Goal: Task Accomplishment & Management: Manage account settings

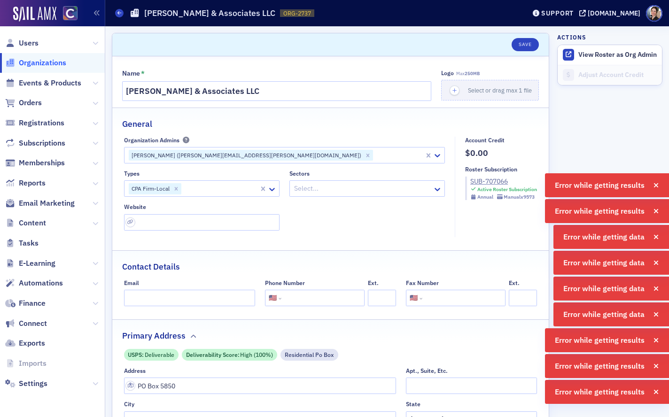
select select "US"
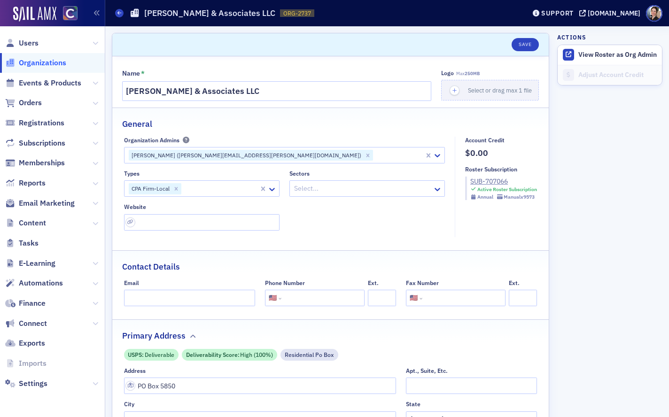
select select "US"
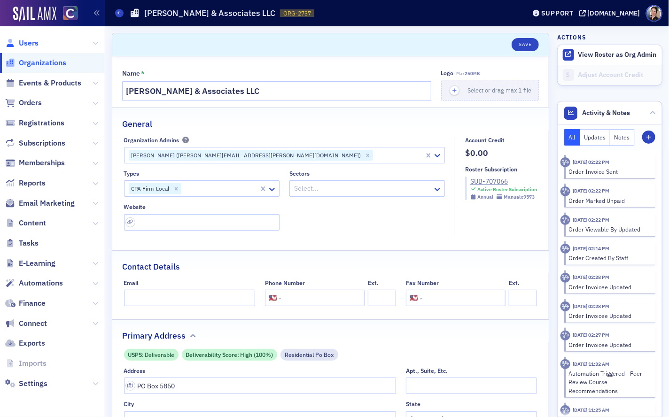
click at [34, 41] on span "Users" at bounding box center [29, 43] width 20 height 10
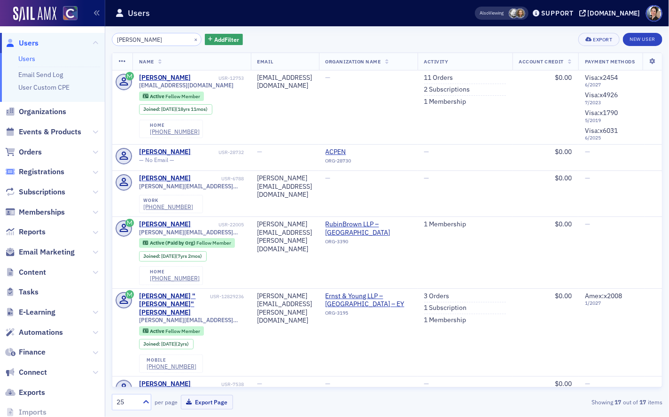
type input "Clinton Woodruff"
click at [454, 77] on link "11 Orders" at bounding box center [438, 78] width 29 height 8
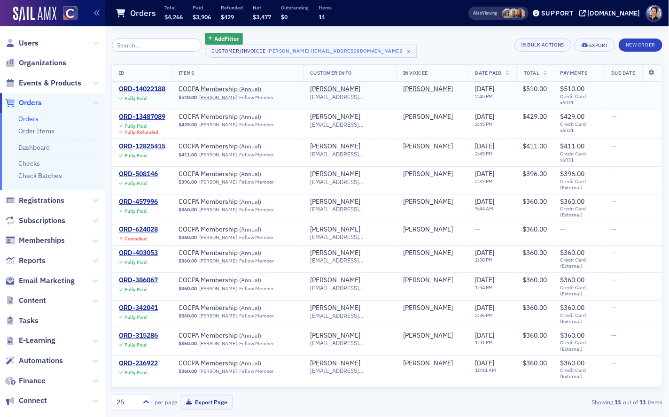
click at [156, 87] on div "ORD-14022188" at bounding box center [142, 89] width 47 height 8
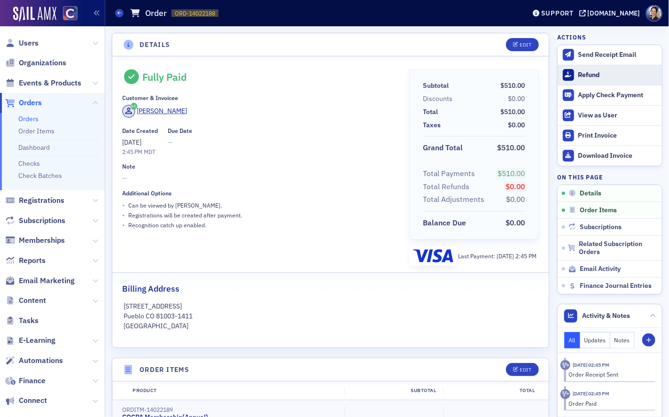
click at [588, 74] on div "Refund" at bounding box center [618, 75] width 79 height 8
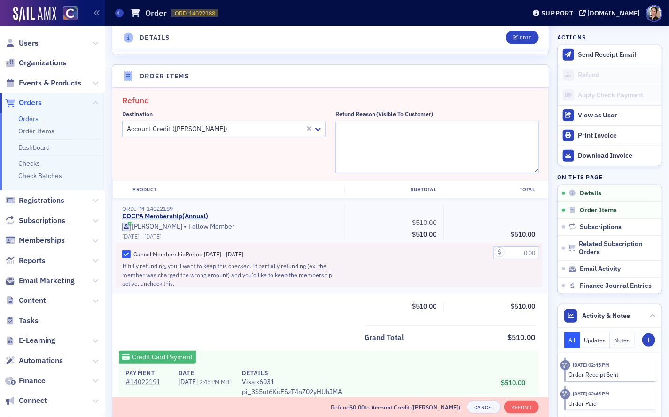
scroll to position [326, 0]
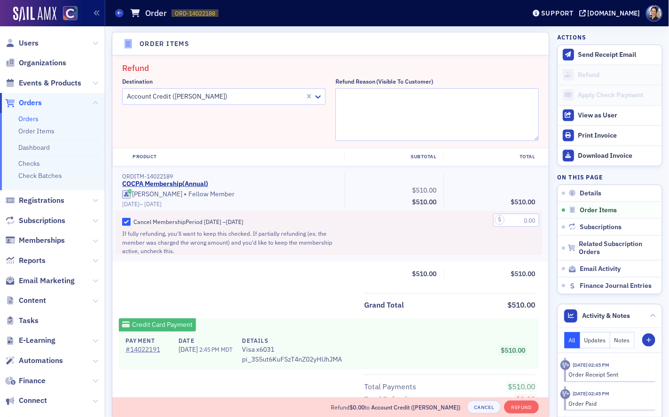
click at [251, 97] on div at bounding box center [215, 97] width 178 height 12
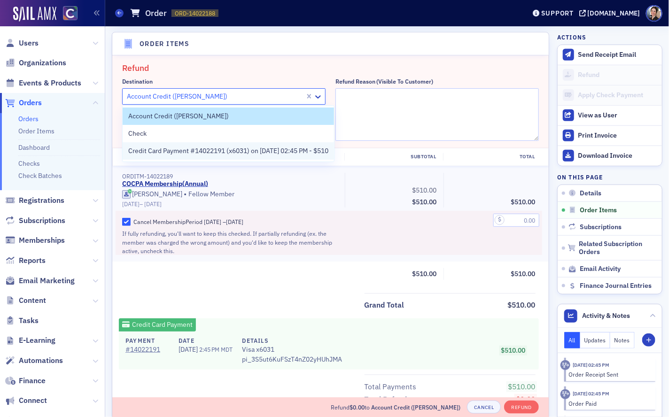
click at [188, 152] on span "Credit Card Payment #14022191 (x6031) on 9/10/2025 02:45 PM - $510" at bounding box center [228, 151] width 200 height 10
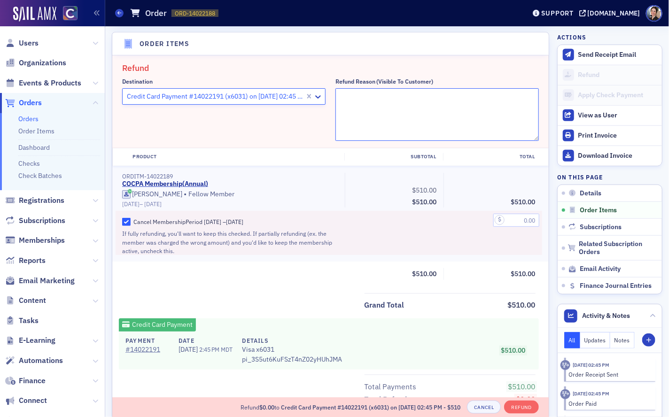
click at [374, 105] on textarea "Refund Reason (Visible to Customer)" at bounding box center [438, 114] width 204 height 53
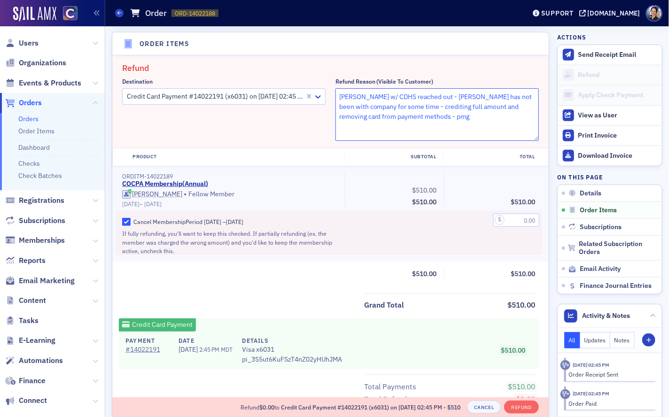
type textarea "Denise Hawkins w/ CDHS reached out - Clinton. has not been with company for som…"
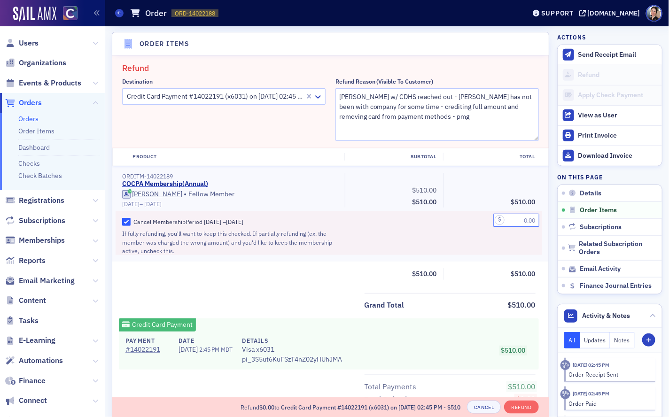
click at [519, 220] on input "text" at bounding box center [517, 220] width 46 height 13
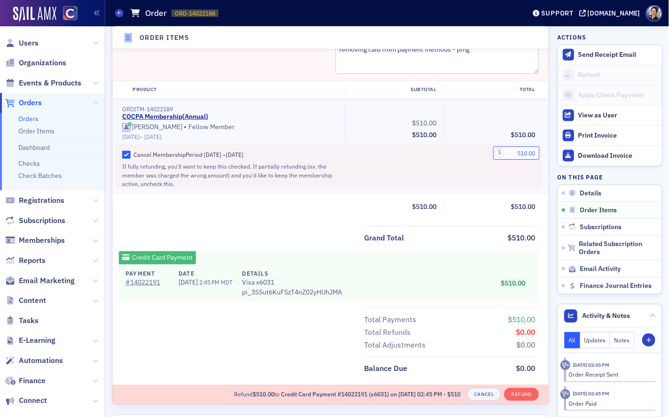
scroll to position [407, 0]
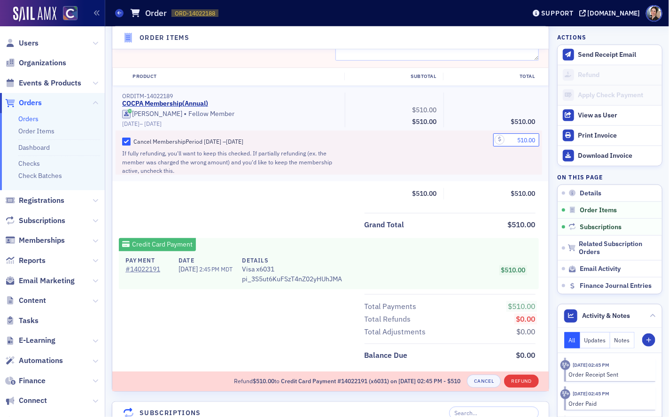
type input "510.00"
click at [526, 379] on button "Refund" at bounding box center [521, 381] width 34 height 13
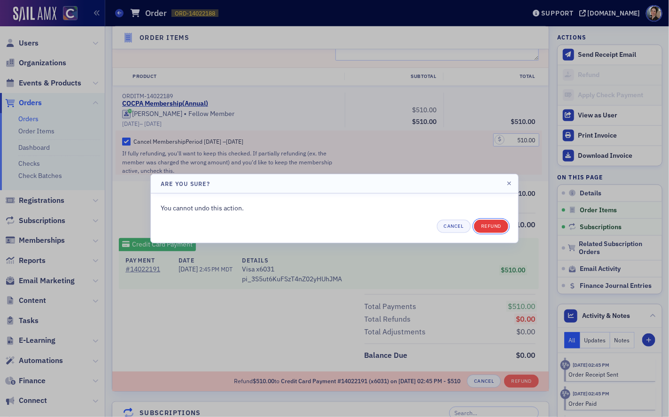
click at [496, 226] on button "Refund" at bounding box center [491, 226] width 34 height 13
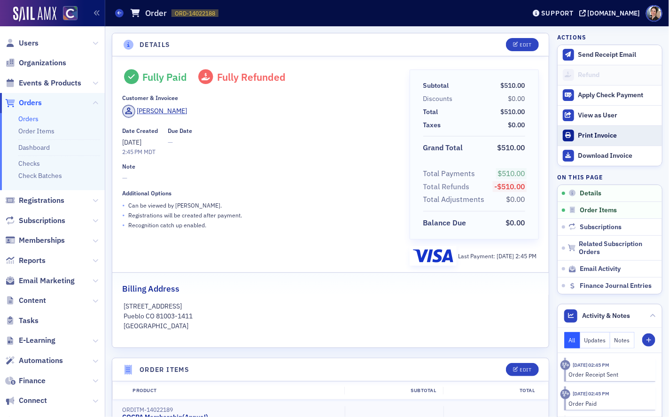
click at [608, 135] on div "Print Invoice" at bounding box center [618, 136] width 79 height 8
drag, startPoint x: 38, startPoint y: 42, endPoint x: 27, endPoint y: 38, distance: 11.4
click at [38, 42] on span "Users" at bounding box center [52, 43] width 105 height 20
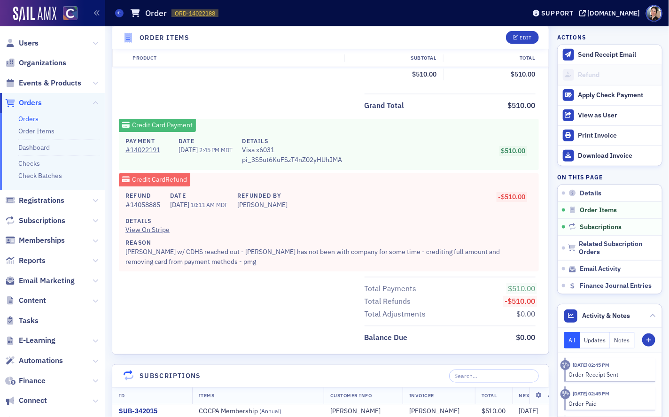
scroll to position [402, 0]
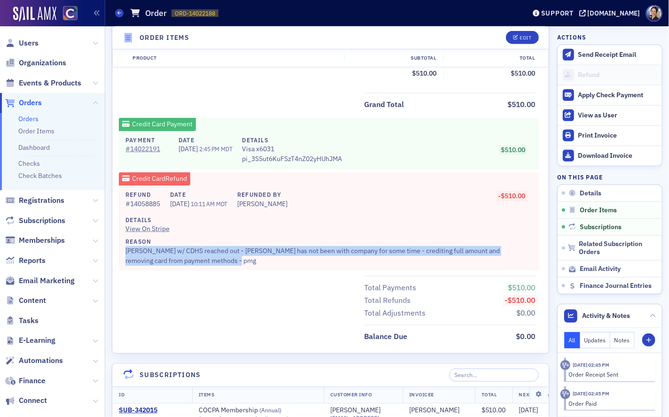
drag, startPoint x: 126, startPoint y: 250, endPoint x: 228, endPoint y: 261, distance: 102.6
click at [229, 261] on div "Reason Denise Hawkins w/ CDHS reached out - Clinton. has not been with company …" at bounding box center [326, 251] width 401 height 28
copy div "Denise Hawkins w/ CDHS reached out - Clinton. has not been with company for som…"
click at [26, 43] on span "Users" at bounding box center [29, 43] width 20 height 10
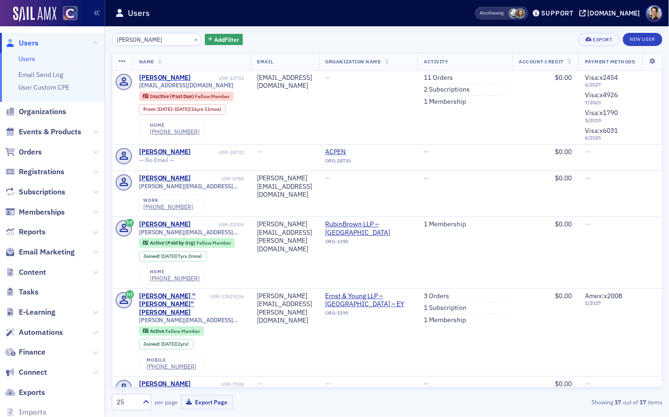
drag, startPoint x: 509, startPoint y: 91, endPoint x: 347, endPoint y: 68, distance: 163.3
click at [471, 91] on link "2 Subscriptions" at bounding box center [447, 90] width 46 height 8
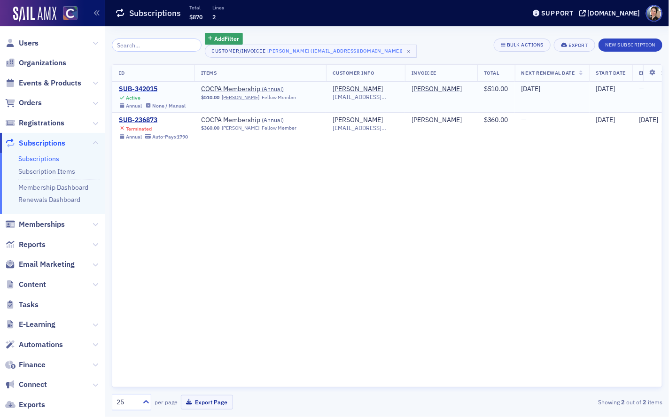
click at [148, 87] on div "SUB-342015" at bounding box center [152, 89] width 67 height 8
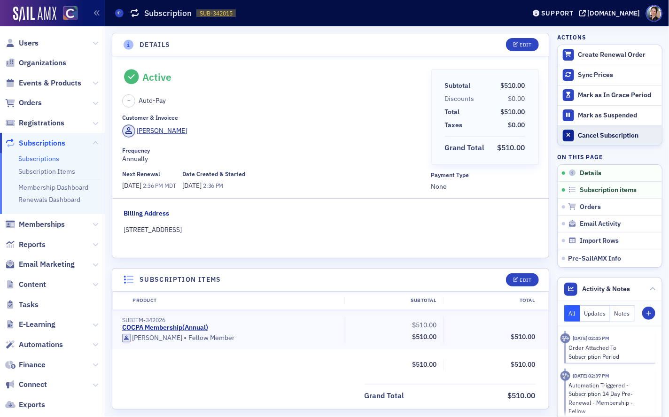
click at [614, 135] on div "Cancel Subscription" at bounding box center [618, 136] width 79 height 8
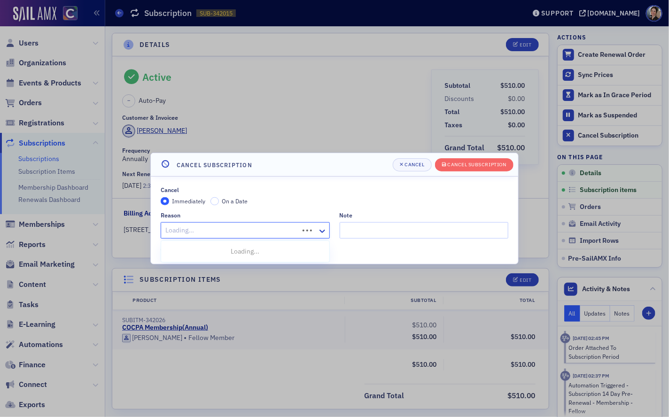
click at [234, 229] on div at bounding box center [232, 231] width 134 height 12
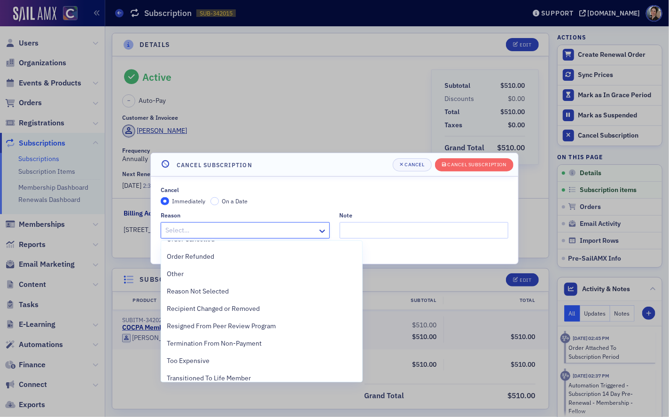
scroll to position [367, 0]
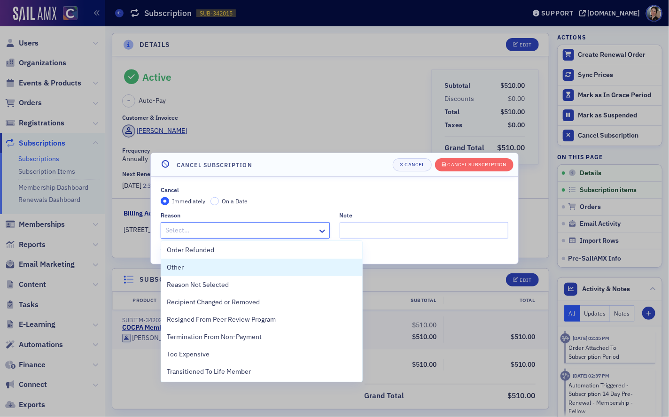
click at [176, 266] on span "Other" at bounding box center [175, 268] width 17 height 10
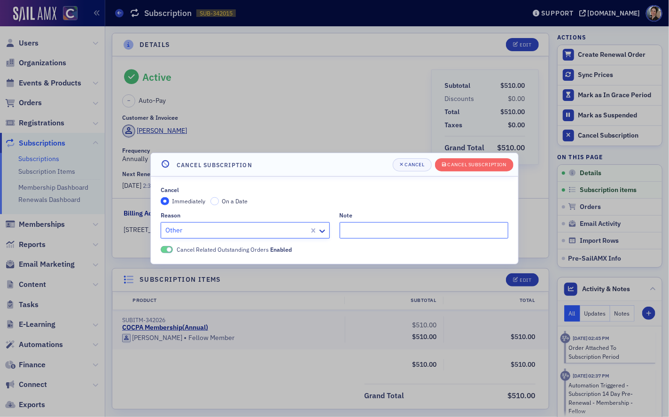
click at [353, 230] on input "Note" at bounding box center [424, 230] width 169 height 16
paste input "Denise Hawkins w/ CDHS reached out - Clinton. has not been with company for som…"
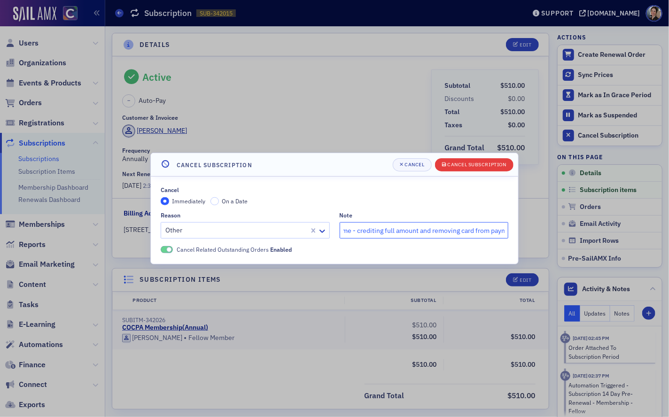
type input "Will reach out to Clinton -Denise Hawkins w/ CDHS reached out - Clinton. has no…"
drag, startPoint x: 464, startPoint y: 165, endPoint x: 412, endPoint y: 163, distance: 51.8
click at [464, 165] on div "Cancel Subscription" at bounding box center [477, 164] width 59 height 5
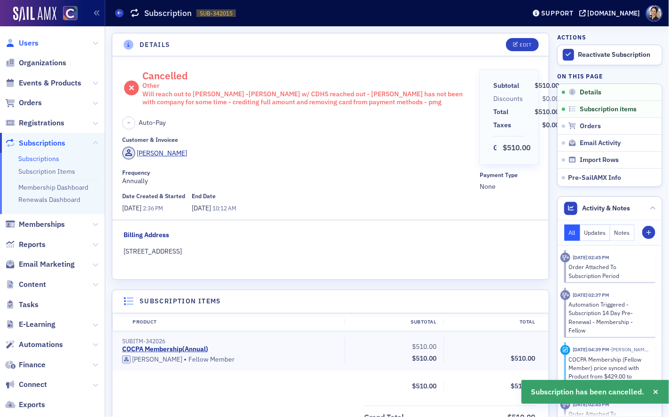
click at [30, 45] on span "Users" at bounding box center [29, 43] width 20 height 10
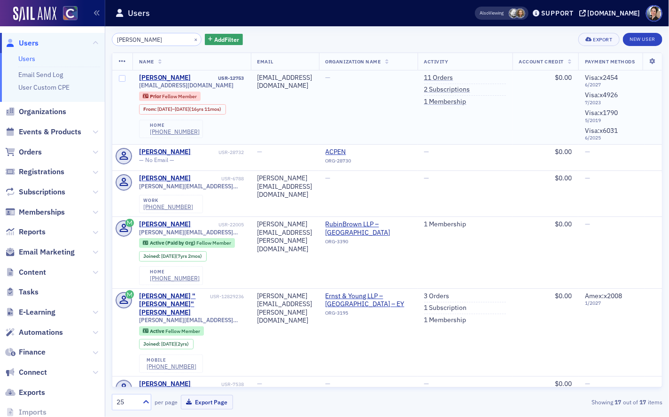
drag, startPoint x: 496, startPoint y: 79, endPoint x: 399, endPoint y: 86, distance: 97.5
click at [454, 79] on link "11 Orders" at bounding box center [438, 78] width 29 height 8
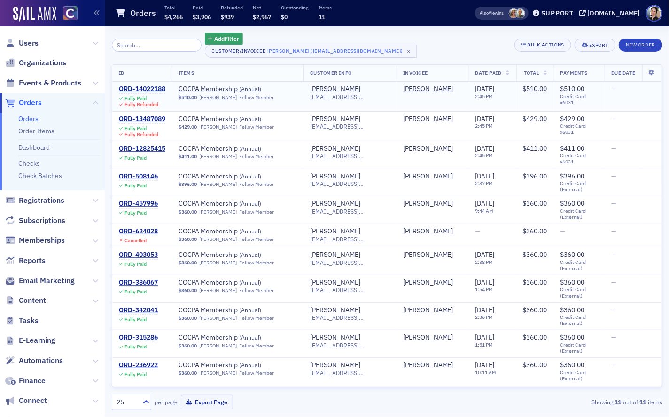
click at [145, 90] on div "ORD-14022188" at bounding box center [142, 89] width 47 height 8
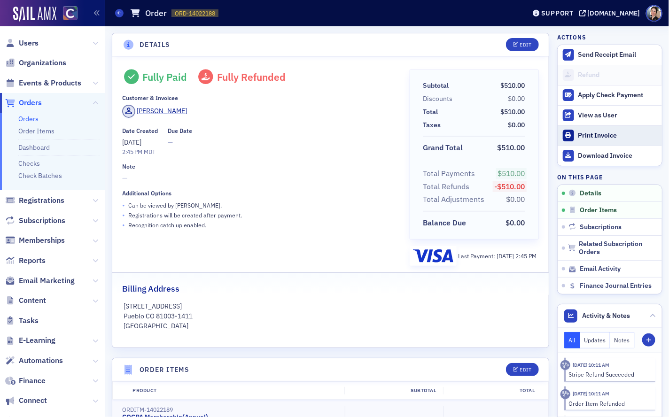
click at [606, 134] on div "Print Invoice" at bounding box center [618, 136] width 79 height 8
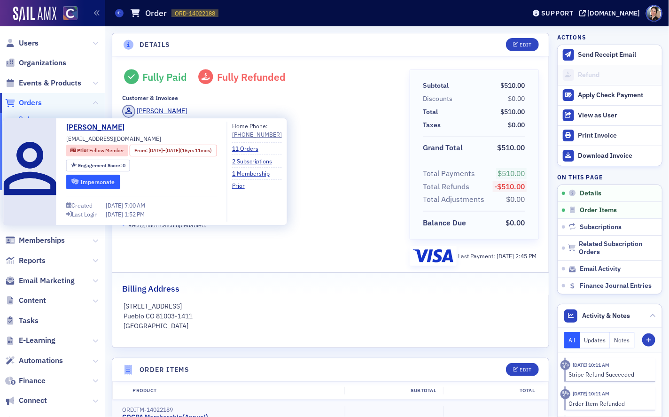
click at [95, 182] on button "Impersonate" at bounding box center [93, 182] width 54 height 15
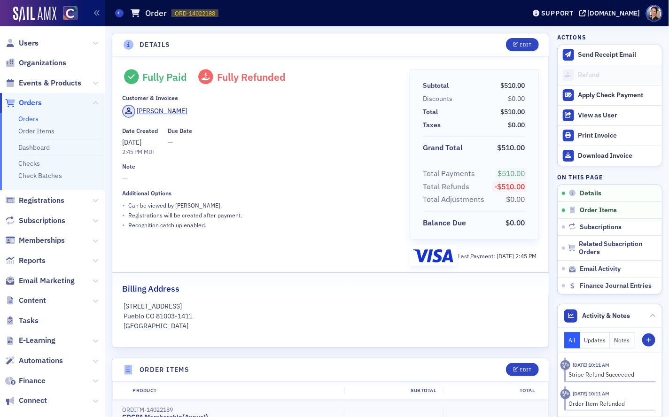
click at [299, 127] on div "Date Created 9/10/2025 2:45 PM MDT Due Date —" at bounding box center [259, 141] width 275 height 29
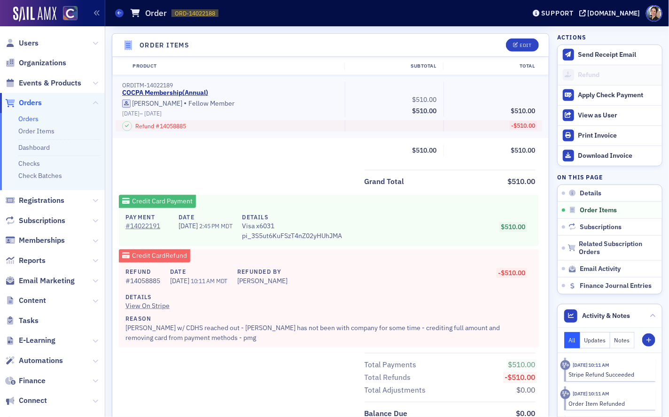
scroll to position [329, 0]
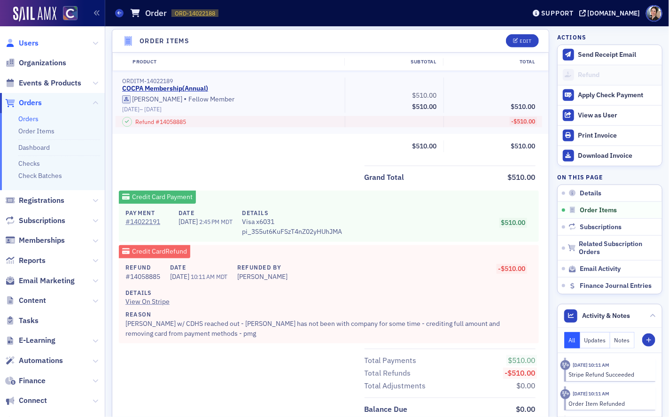
click at [30, 41] on span "Users" at bounding box center [29, 43] width 20 height 10
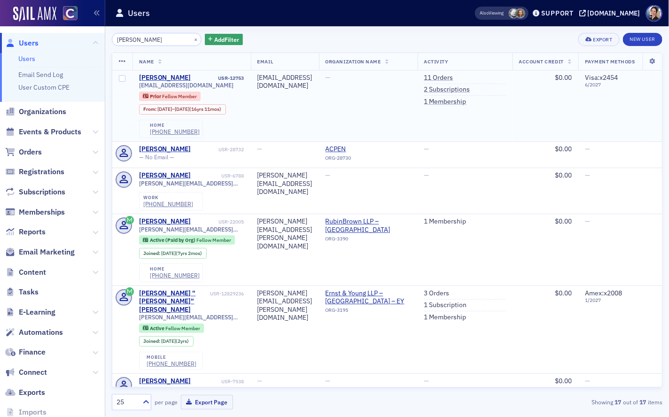
drag, startPoint x: 488, startPoint y: 74, endPoint x: 324, endPoint y: 76, distance: 164.1
click at [454, 74] on link "11 Orders" at bounding box center [438, 78] width 29 height 8
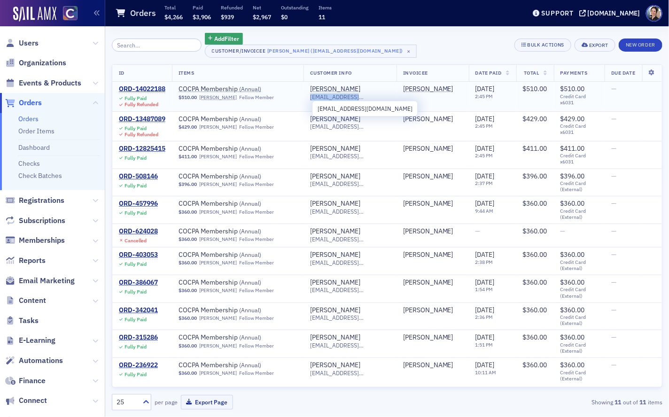
drag, startPoint x: 312, startPoint y: 97, endPoint x: 360, endPoint y: 97, distance: 48.4
click at [369, 97] on span "crw55@comcast.net" at bounding box center [350, 97] width 80 height 7
copy span "crw55@comcast.net"
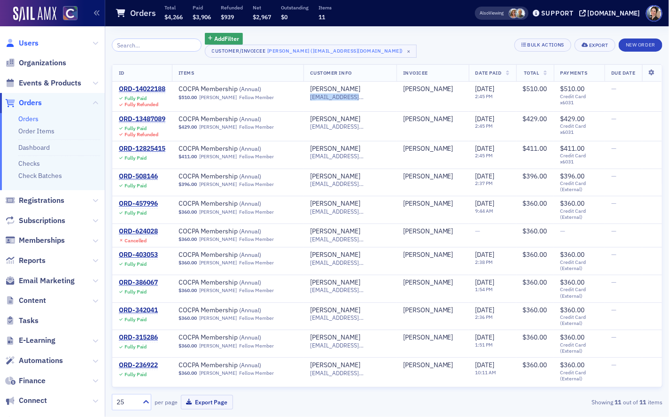
click at [34, 45] on span "Users" at bounding box center [29, 43] width 20 height 10
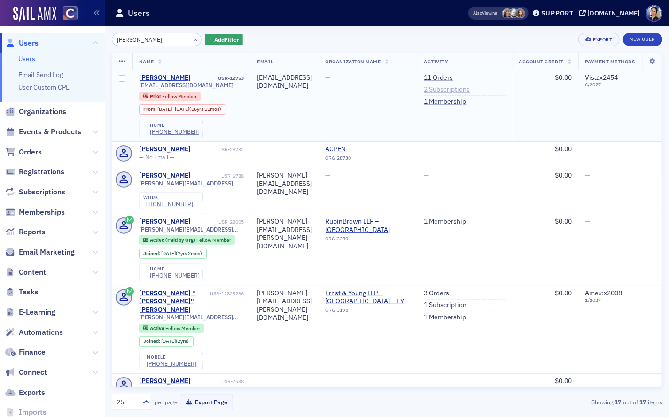
drag, startPoint x: 506, startPoint y: 89, endPoint x: 495, endPoint y: 89, distance: 10.8
click at [471, 89] on link "2 Subscriptions" at bounding box center [447, 90] width 46 height 8
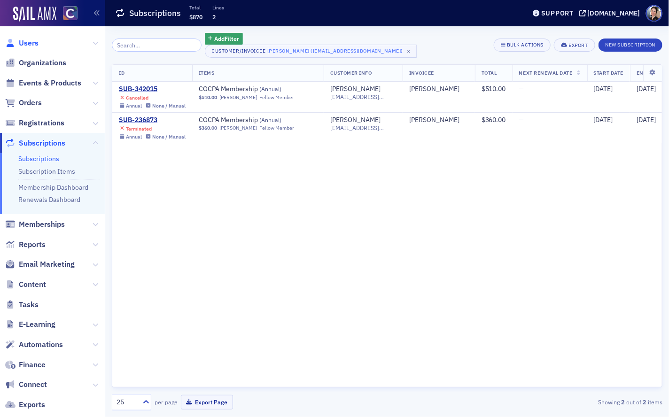
click at [29, 40] on span "Users" at bounding box center [29, 43] width 20 height 10
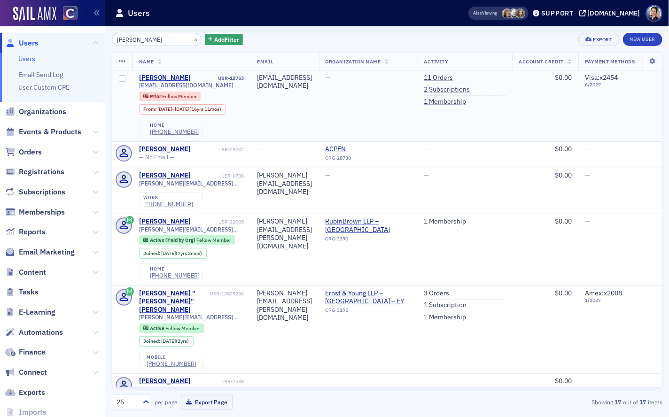
drag, startPoint x: 497, startPoint y: 80, endPoint x: 431, endPoint y: 73, distance: 66.6
click at [454, 80] on link "11 Orders" at bounding box center [438, 78] width 29 height 8
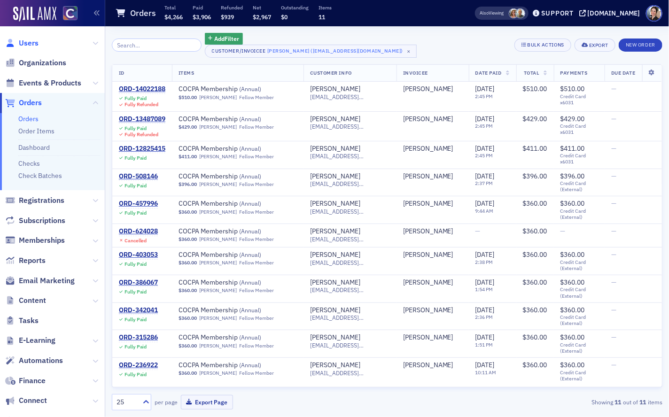
click at [32, 43] on span "Users" at bounding box center [29, 43] width 20 height 10
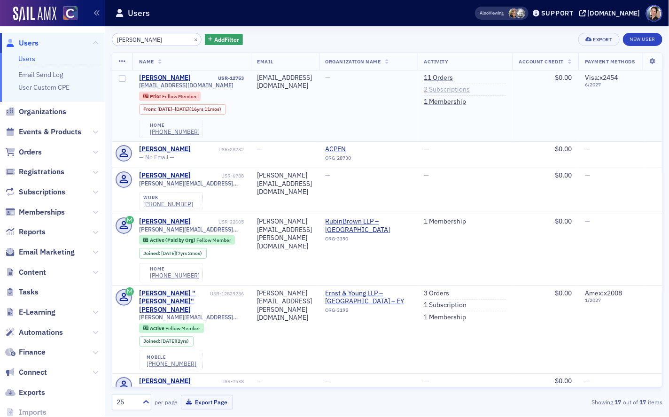
drag, startPoint x: 497, startPoint y: 90, endPoint x: 483, endPoint y: 90, distance: 14.1
click at [471, 90] on link "2 Subscriptions" at bounding box center [447, 90] width 46 height 8
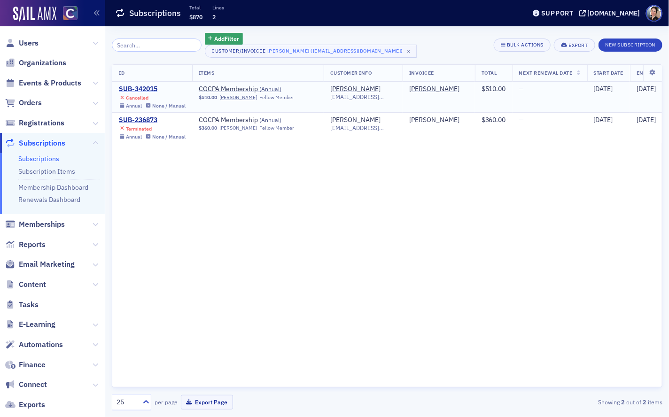
click at [149, 88] on div "SUB-342015" at bounding box center [152, 89] width 67 height 8
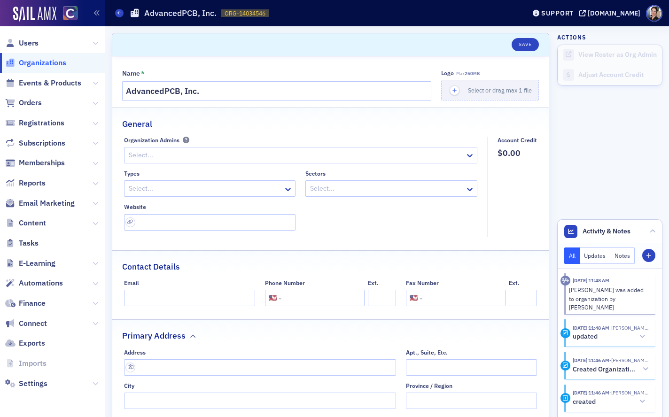
select select "US"
click at [30, 43] on span "Users" at bounding box center [29, 43] width 20 height 10
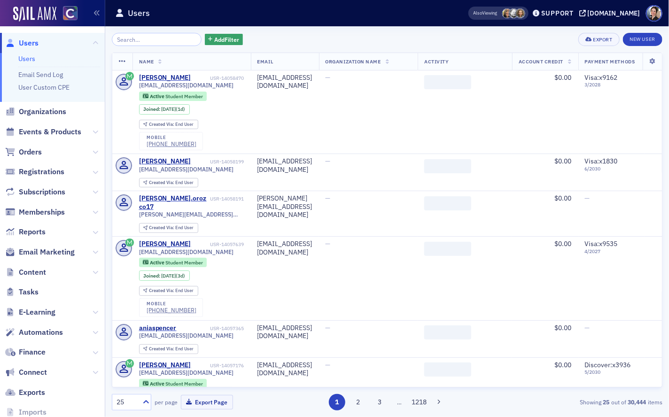
click at [151, 43] on input "search" at bounding box center [157, 39] width 90 height 13
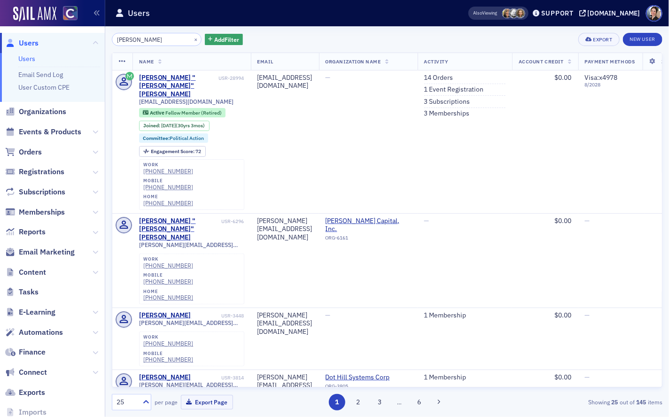
type input "sandy adams"
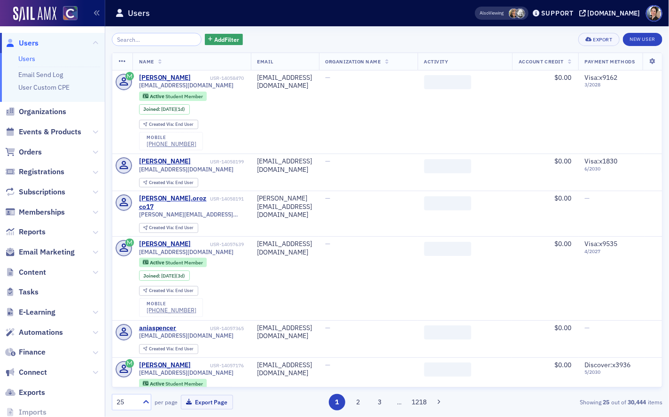
click at [145, 41] on input "search" at bounding box center [157, 39] width 90 height 13
click at [141, 39] on input "search" at bounding box center [157, 39] width 90 height 13
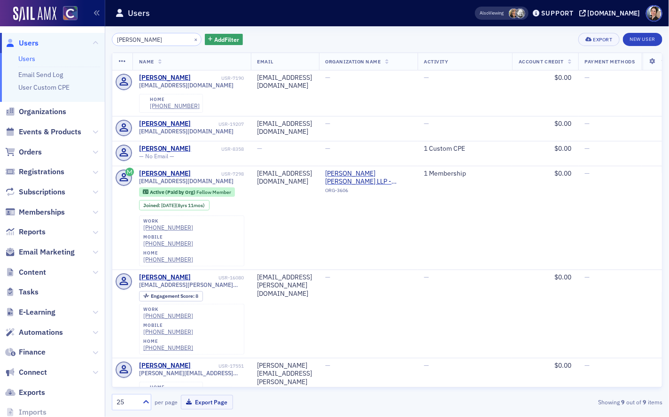
type input "Berman Abdallah"
drag, startPoint x: 55, startPoint y: 133, endPoint x: 16, endPoint y: 129, distance: 39.7
click at [55, 133] on span "Events & Products" at bounding box center [50, 132] width 63 height 10
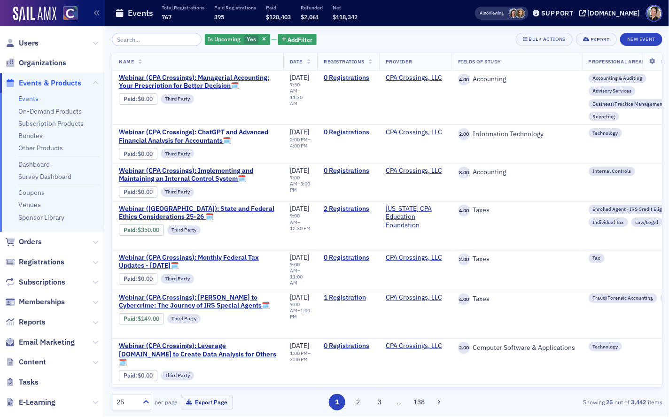
click at [157, 40] on input "search" at bounding box center [157, 39] width 90 height 13
click at [262, 39] on icon "button" at bounding box center [264, 39] width 4 height 5
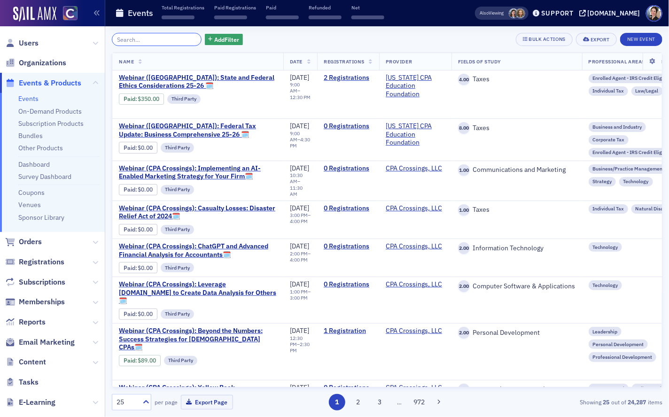
click at [149, 44] on input "search" at bounding box center [157, 39] width 90 height 13
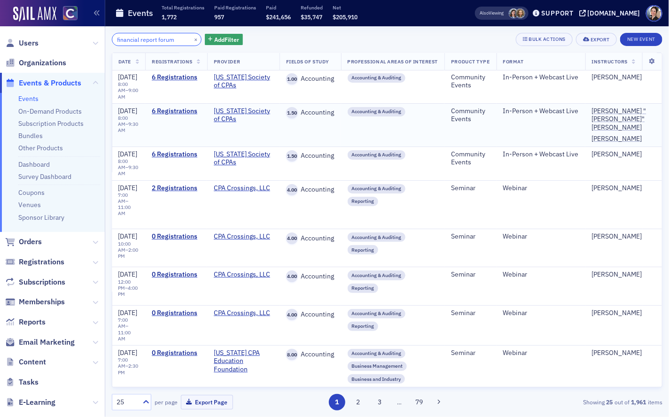
scroll to position [0, 0]
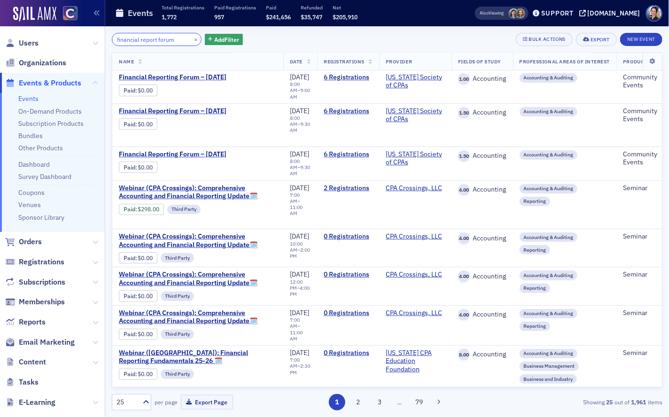
type input "financial report forum"
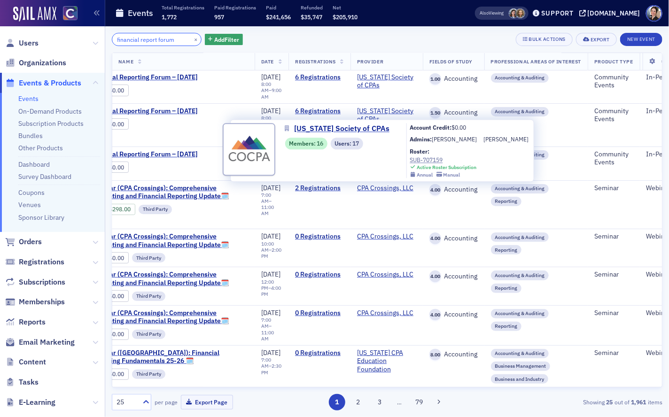
scroll to position [0, 17]
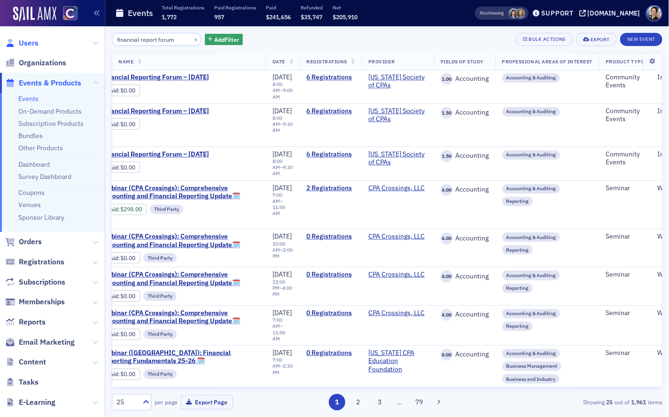
click at [30, 43] on span "Users" at bounding box center [29, 43] width 20 height 10
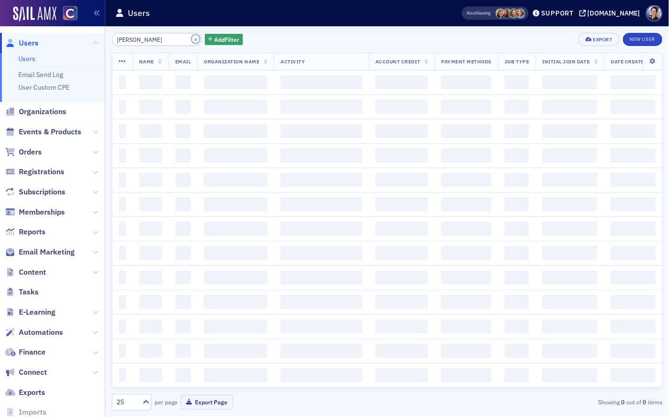
click at [192, 39] on button "×" at bounding box center [196, 39] width 8 height 8
click at [176, 41] on input "search" at bounding box center [157, 39] width 90 height 13
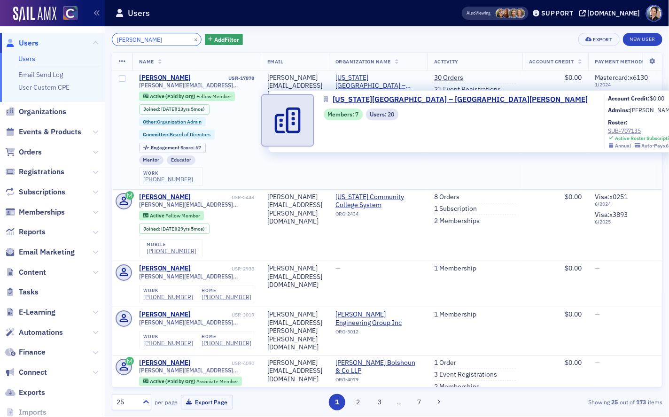
type input "lisa kutcher"
click at [401, 77] on span "Colorado State University – Fort Collins" at bounding box center [379, 82] width 86 height 16
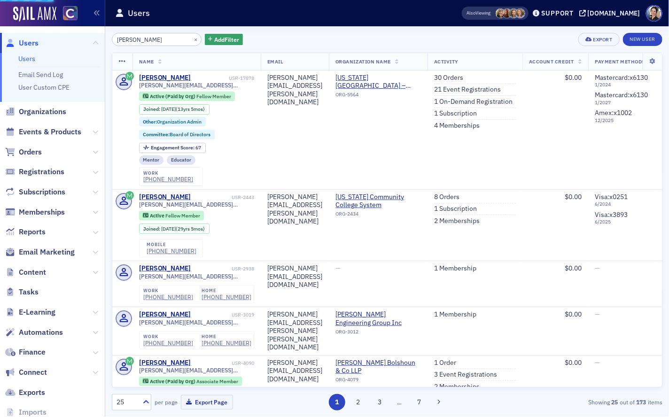
select select "US"
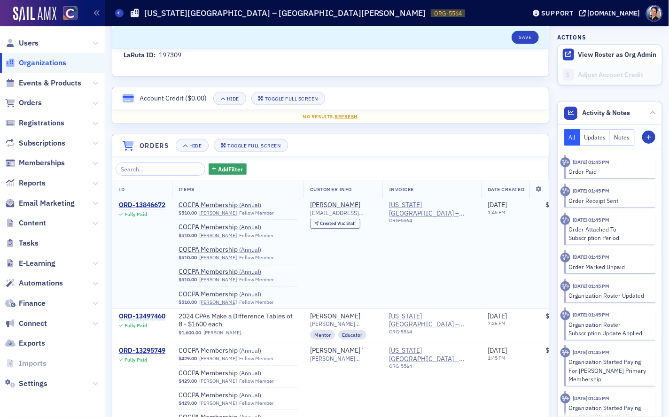
scroll to position [547, 0]
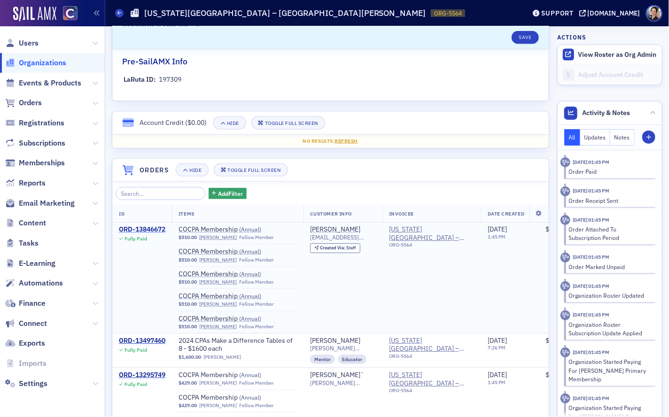
click at [153, 226] on div "ORD-13846672" at bounding box center [142, 230] width 47 height 8
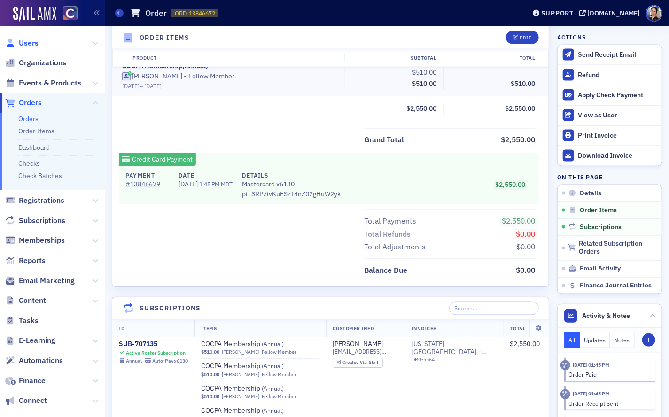
click at [31, 43] on span "Users" at bounding box center [29, 43] width 20 height 10
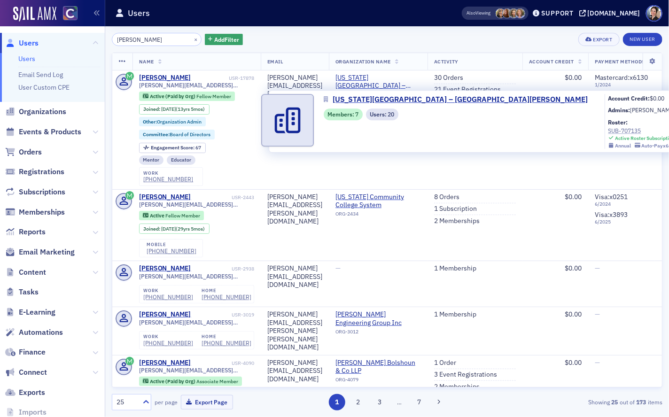
click at [609, 130] on div "SUB-707135" at bounding box center [643, 130] width 69 height 8
click at [399, 78] on span "Colorado State University – Fort Collins" at bounding box center [379, 82] width 86 height 16
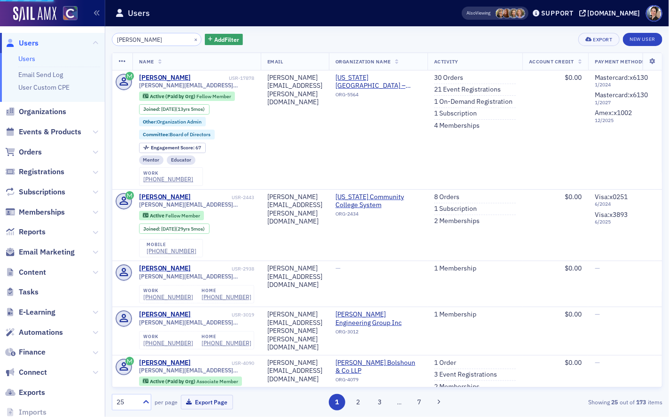
select select "US"
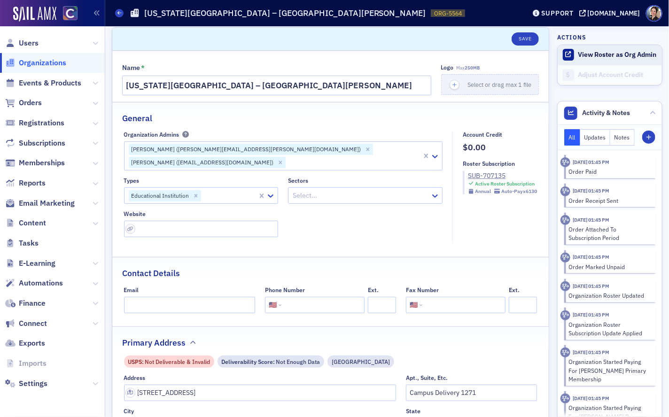
scroll to position [5, 0]
click at [615, 56] on button "View Roster as Org Admin" at bounding box center [618, 55] width 79 height 8
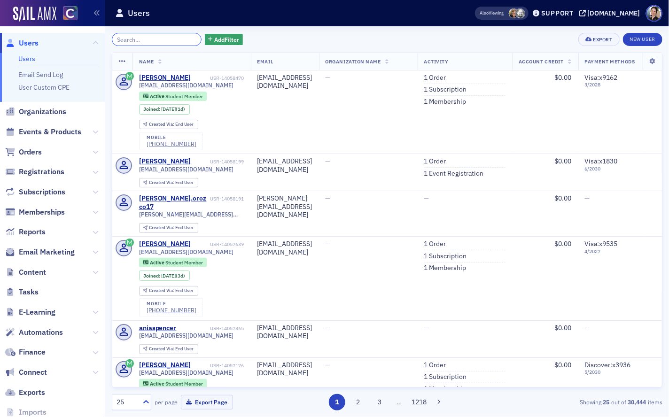
paste input "[EMAIL_ADDRESS][DOMAIN_NAME]"
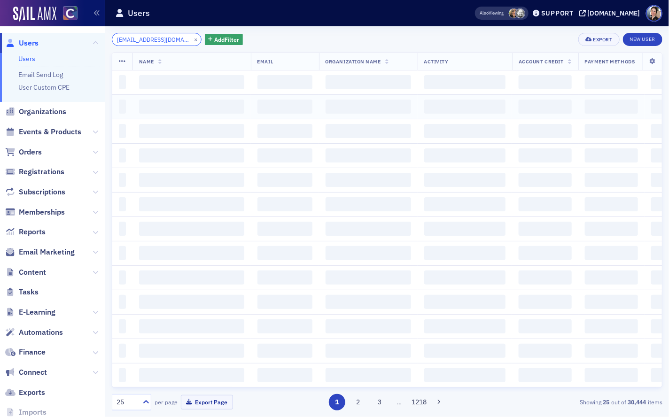
scroll to position [0, 38]
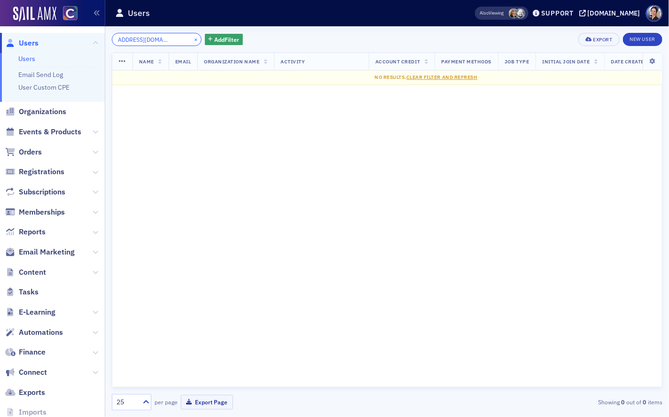
type input "[EMAIL_ADDRESS][DOMAIN_NAME]"
click at [192, 38] on button "×" at bounding box center [196, 39] width 8 height 8
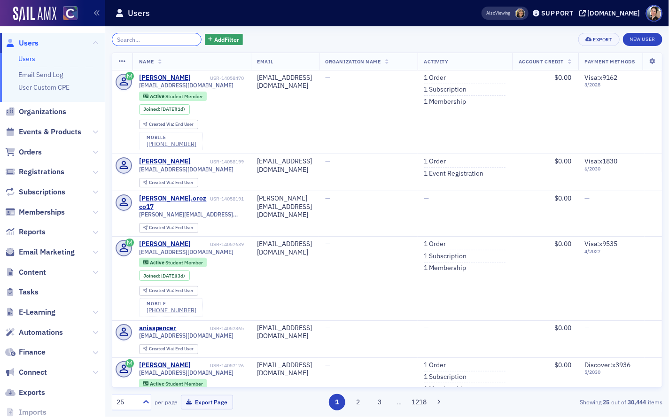
click at [139, 38] on input "search" at bounding box center [157, 39] width 90 height 13
paste input "[PERSON_NAME]"
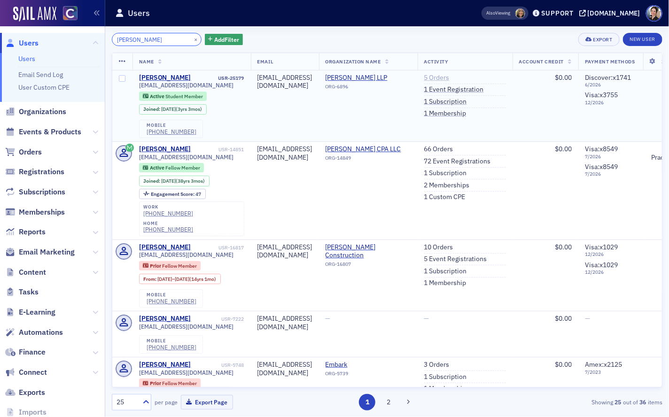
type input "[PERSON_NAME]"
drag, startPoint x: 483, startPoint y: 79, endPoint x: 426, endPoint y: 80, distance: 56.9
click at [450, 79] on link "5 Orders" at bounding box center [436, 78] width 25 height 8
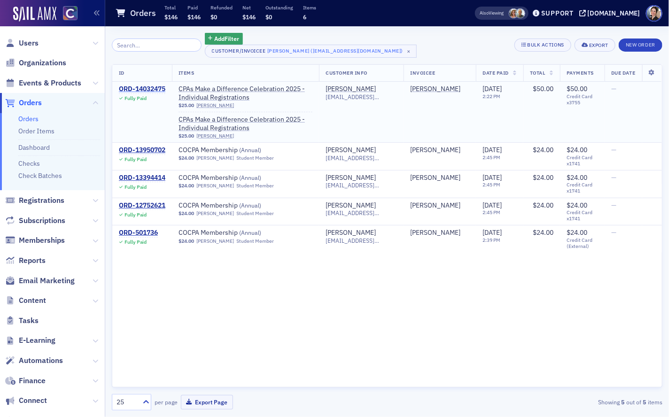
click at [150, 89] on div "ORD-14032475" at bounding box center [142, 89] width 47 height 8
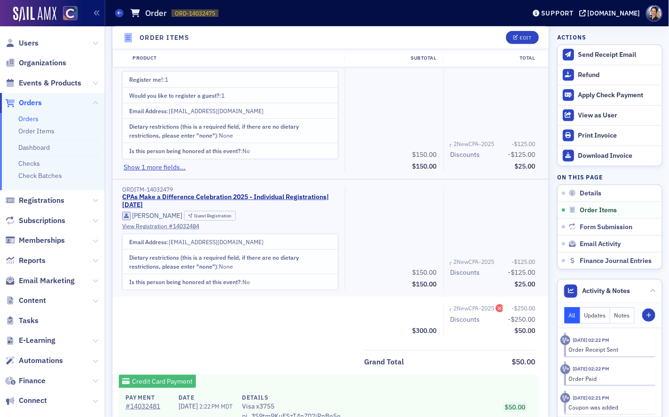
scroll to position [381, 0]
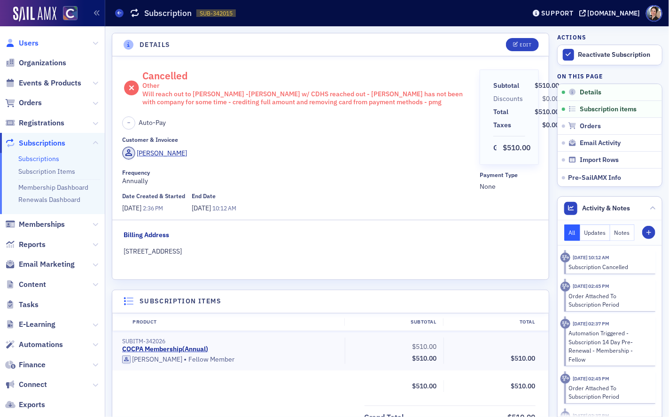
drag, startPoint x: 31, startPoint y: 45, endPoint x: 25, endPoint y: 43, distance: 5.9
click at [31, 45] on span "Users" at bounding box center [29, 43] width 20 height 10
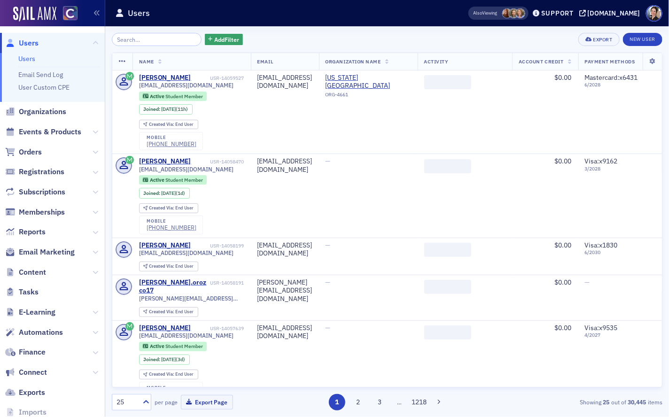
type input "Gabrielle Carpenter"
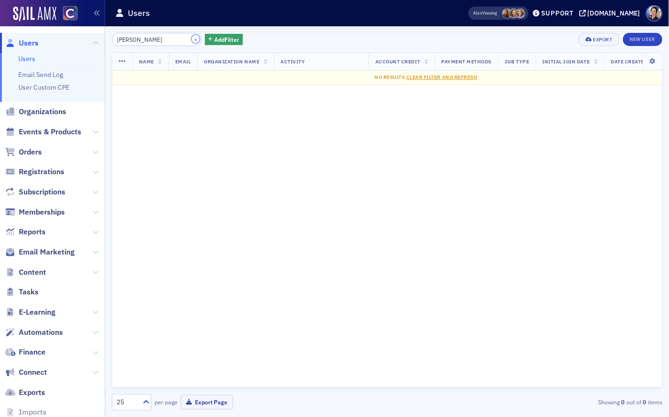
drag, startPoint x: 189, startPoint y: 40, endPoint x: 180, endPoint y: 40, distance: 8.9
click at [192, 40] on button "×" at bounding box center [196, 39] width 8 height 8
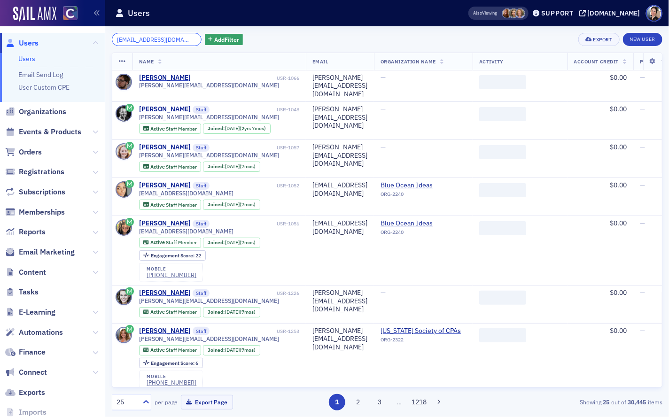
scroll to position [0, 17]
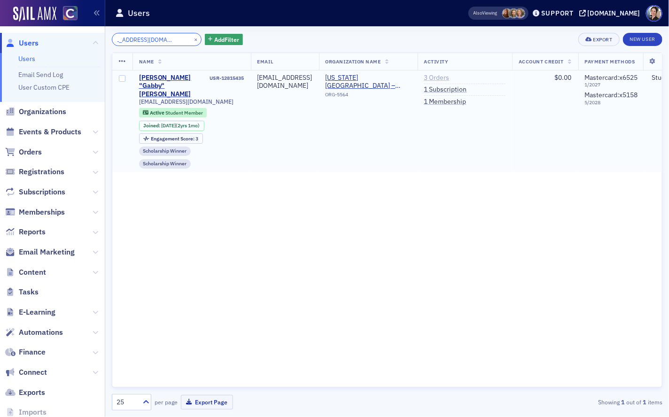
type input "gabbycarpenter185@gmail.com"
drag, startPoint x: 476, startPoint y: 78, endPoint x: 379, endPoint y: 74, distance: 96.9
click at [450, 78] on link "3 Orders" at bounding box center [436, 78] width 25 height 8
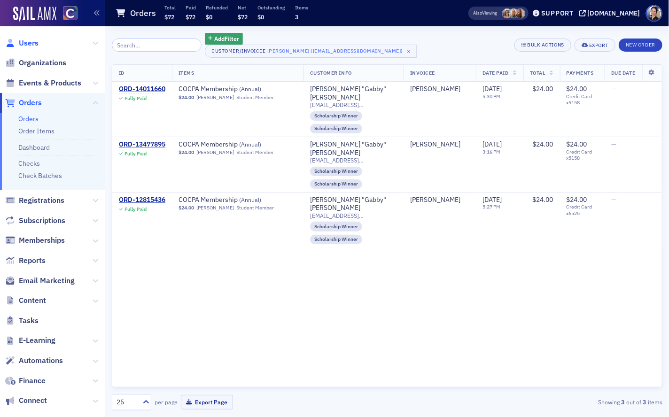
click at [31, 45] on span "Users" at bounding box center [29, 43] width 20 height 10
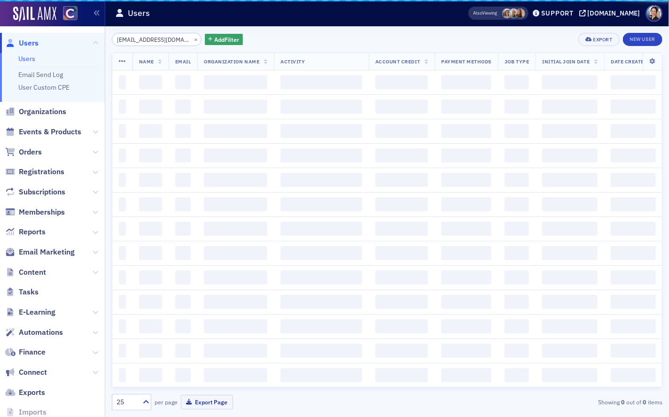
scroll to position [0, 17]
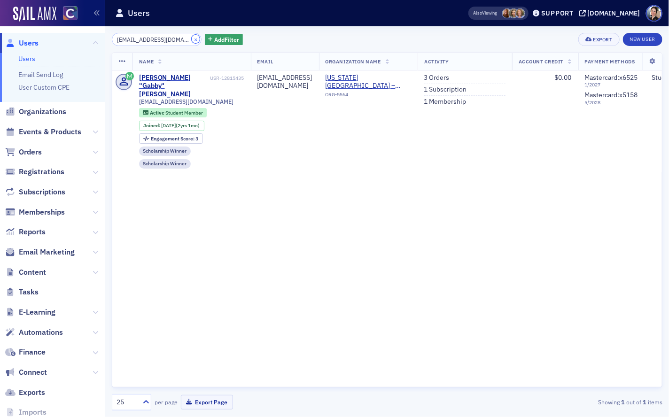
click at [192, 38] on button "×" at bounding box center [196, 39] width 8 height 8
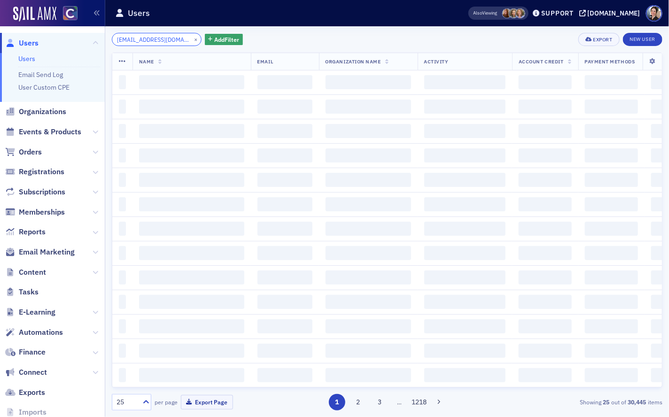
scroll to position [0, 3]
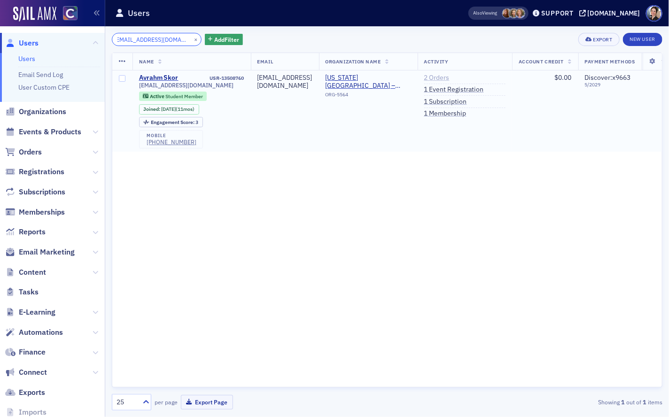
type input "askor@rams.colostate.edu"
drag, startPoint x: 465, startPoint y: 77, endPoint x: 211, endPoint y: 65, distance: 254.6
click at [450, 77] on link "2 Orders" at bounding box center [436, 78] width 25 height 8
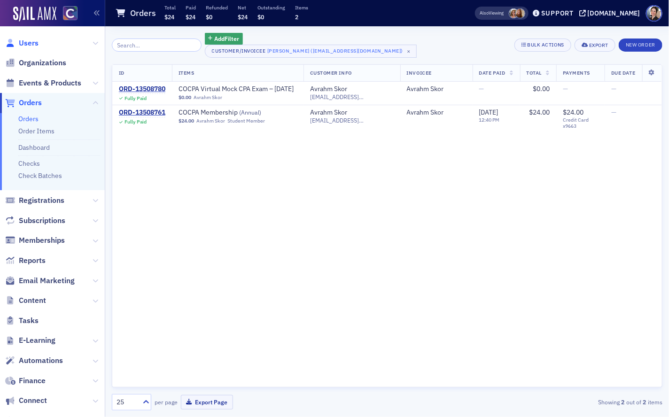
click at [32, 43] on span "Users" at bounding box center [29, 43] width 20 height 10
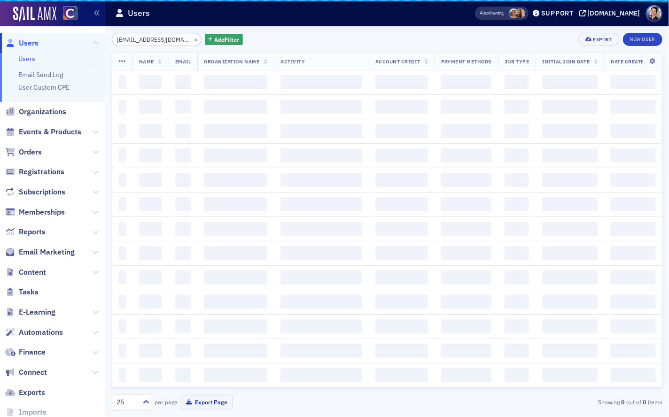
scroll to position [0, 3]
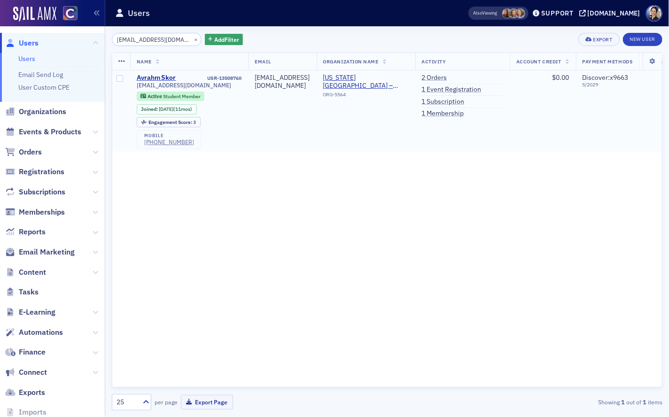
drag, startPoint x: 474, startPoint y: 103, endPoint x: 242, endPoint y: 80, distance: 233.3
click at [465, 103] on link "1 Subscription" at bounding box center [443, 102] width 43 height 8
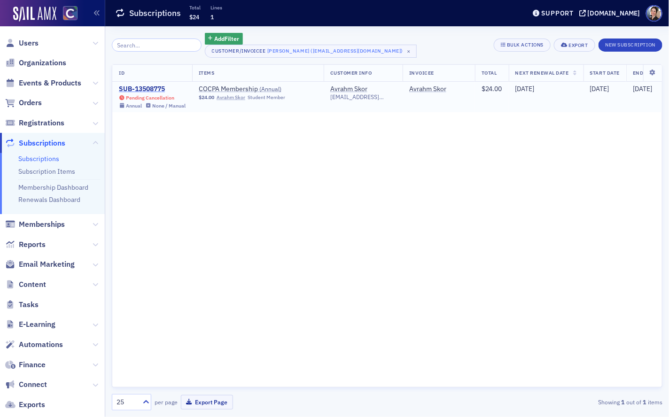
click at [133, 90] on div "SUB-13508775" at bounding box center [152, 89] width 67 height 8
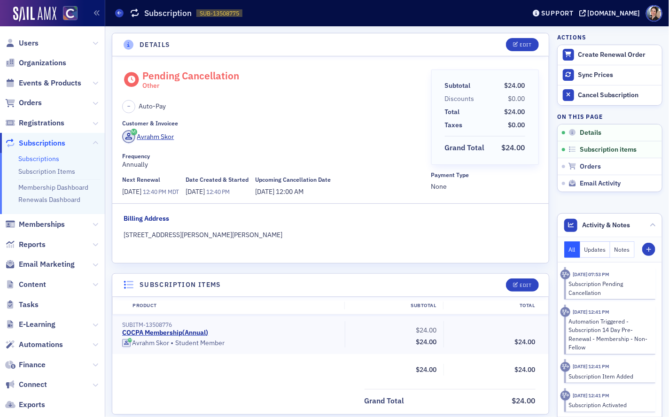
click at [27, 35] on span "Users" at bounding box center [52, 43] width 105 height 20
click at [28, 45] on span "Users" at bounding box center [29, 43] width 20 height 10
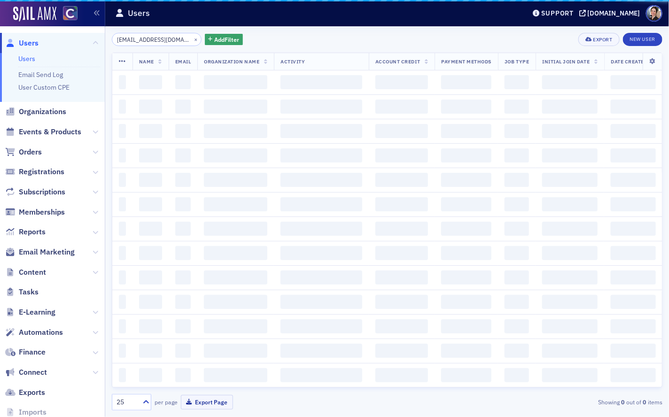
scroll to position [0, 3]
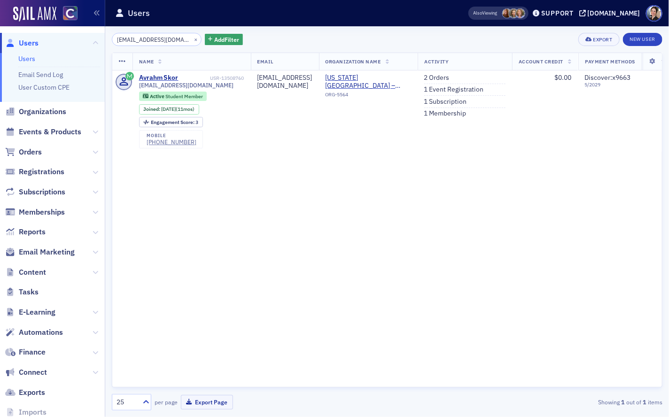
drag, startPoint x: 466, startPoint y: 76, endPoint x: 307, endPoint y: 68, distance: 159.5
click at [450, 76] on link "2 Orders" at bounding box center [436, 78] width 25 height 8
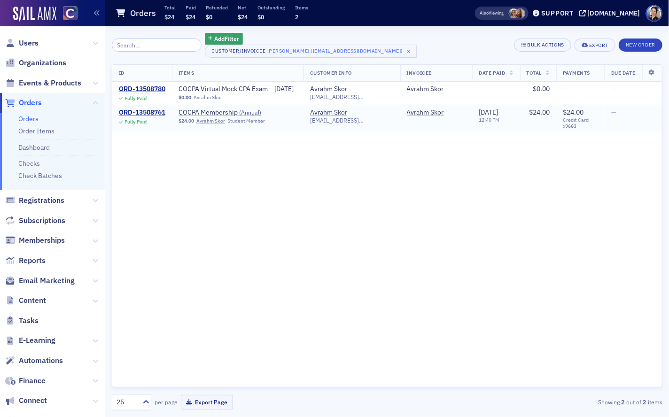
drag, startPoint x: 147, startPoint y: 119, endPoint x: 134, endPoint y: 119, distance: 13.2
click at [147, 117] on div "ORD-13508761" at bounding box center [142, 113] width 47 height 8
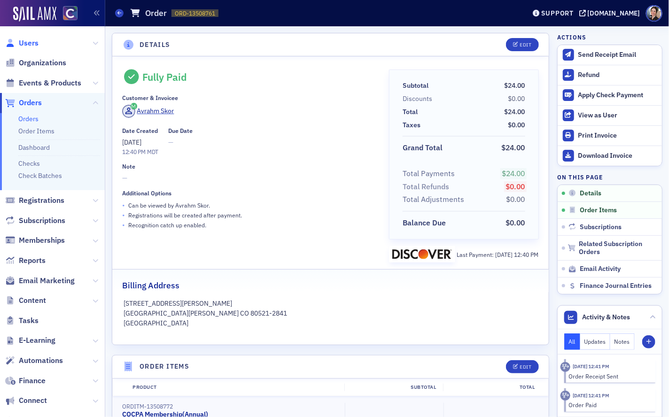
drag, startPoint x: 31, startPoint y: 44, endPoint x: 25, endPoint y: 47, distance: 5.9
click at [31, 44] on span "Users" at bounding box center [29, 43] width 20 height 10
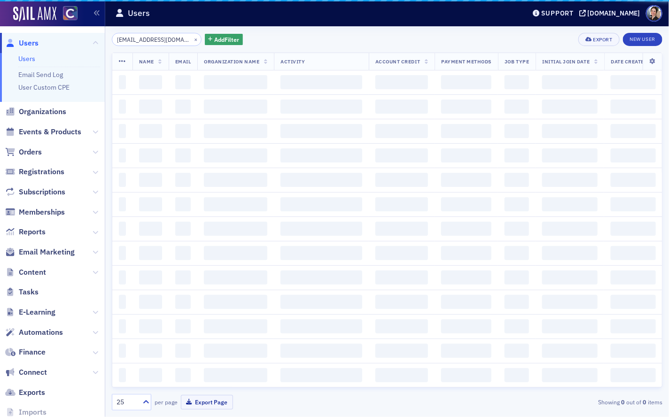
scroll to position [0, 3]
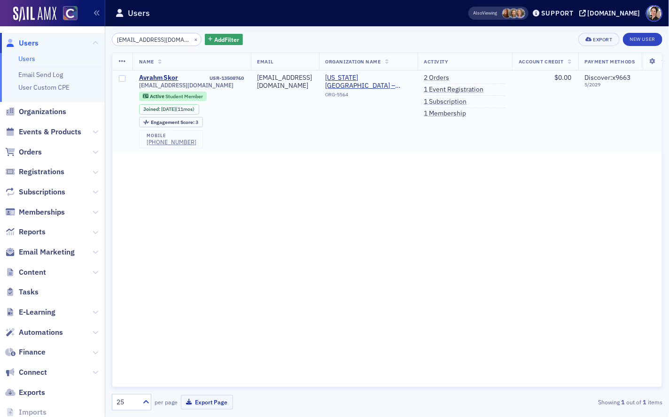
drag, startPoint x: 476, startPoint y: 103, endPoint x: 427, endPoint y: 97, distance: 48.8
click at [467, 103] on link "1 Subscription" at bounding box center [445, 102] width 43 height 8
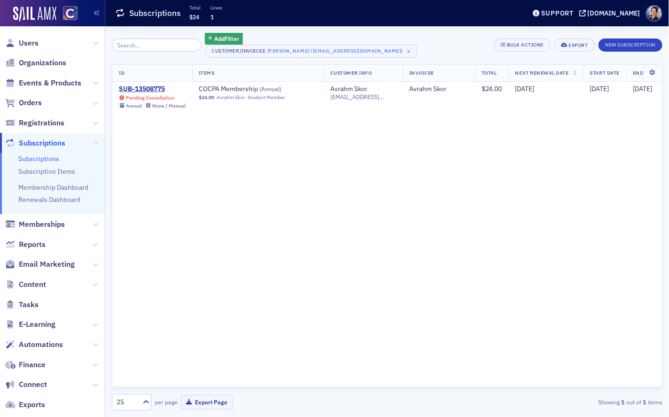
drag, startPoint x: 157, startPoint y: 88, endPoint x: 100, endPoint y: 80, distance: 57.9
click at [157, 88] on div "SUB-13508775" at bounding box center [152, 89] width 67 height 8
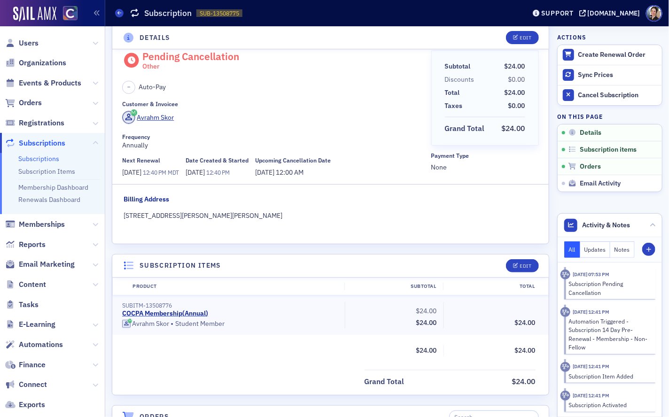
scroll to position [26, 0]
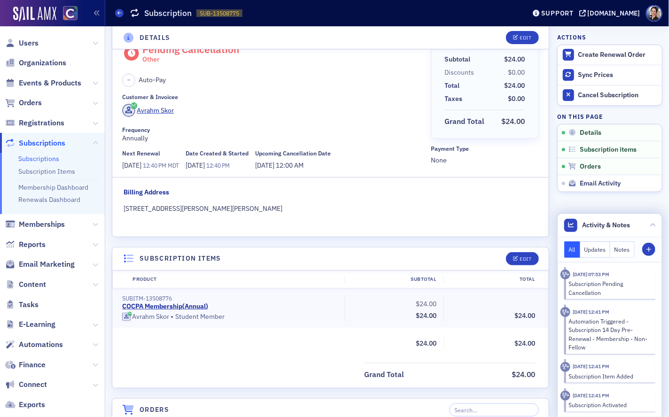
click at [626, 250] on button "Notes" at bounding box center [623, 250] width 24 height 16
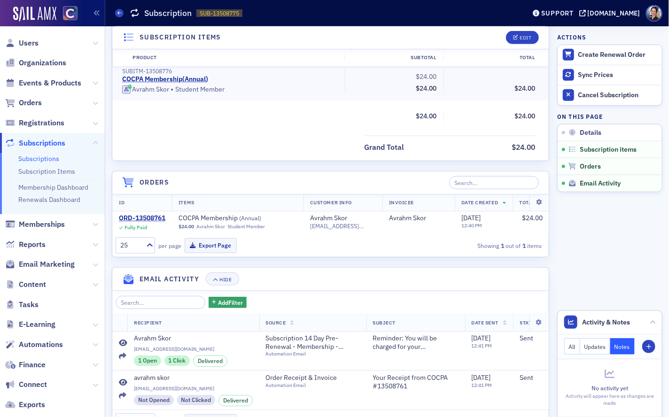
scroll to position [286, 0]
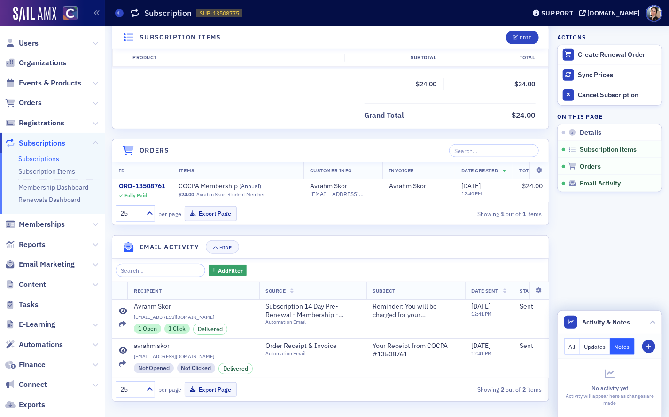
click at [624, 343] on button "Notes" at bounding box center [623, 346] width 24 height 16
click at [572, 323] on icon at bounding box center [571, 323] width 6 height 6
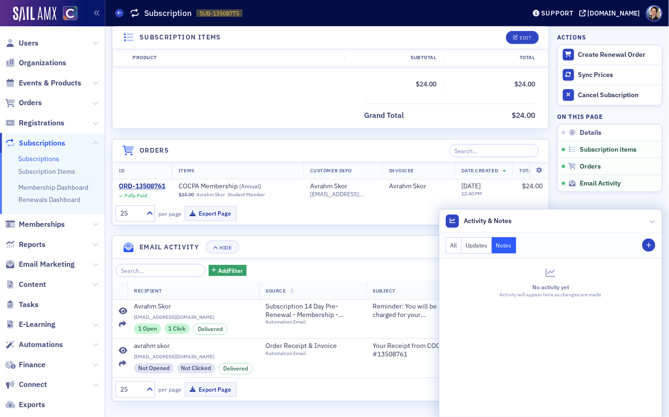
click at [473, 243] on button "Updates" at bounding box center [477, 245] width 31 height 16
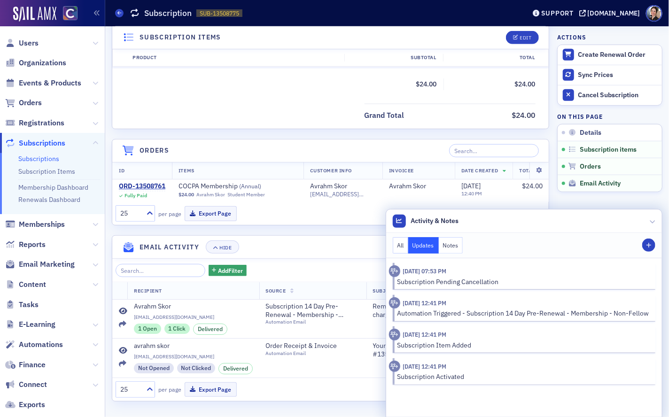
click at [447, 244] on button "Notes" at bounding box center [451, 245] width 24 height 16
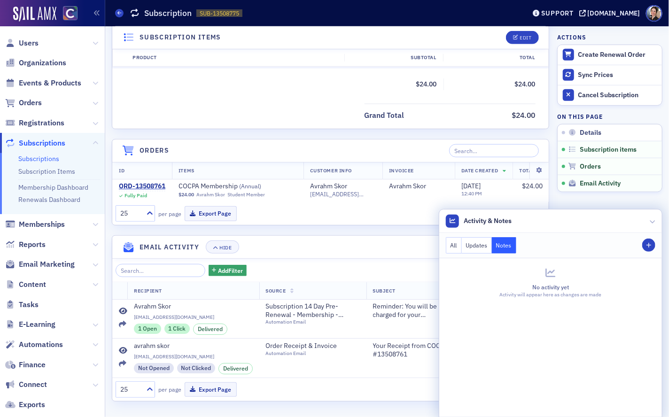
click at [453, 246] on button "All" at bounding box center [454, 245] width 16 height 16
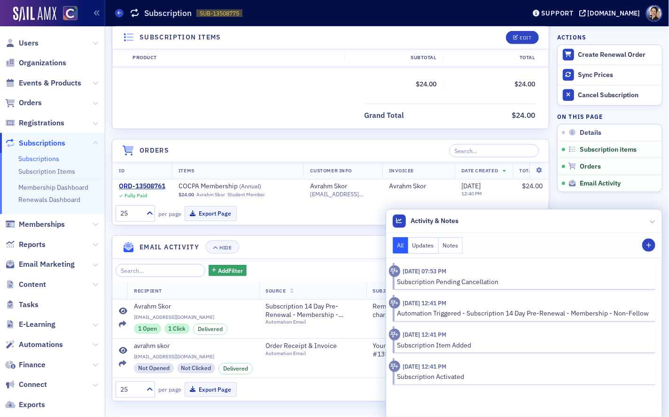
click at [310, 115] on div "Grand Total $24.00" at bounding box center [330, 112] width 437 height 19
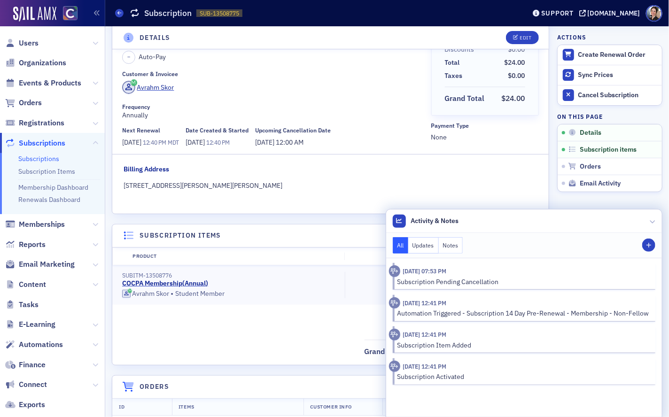
scroll to position [0, 0]
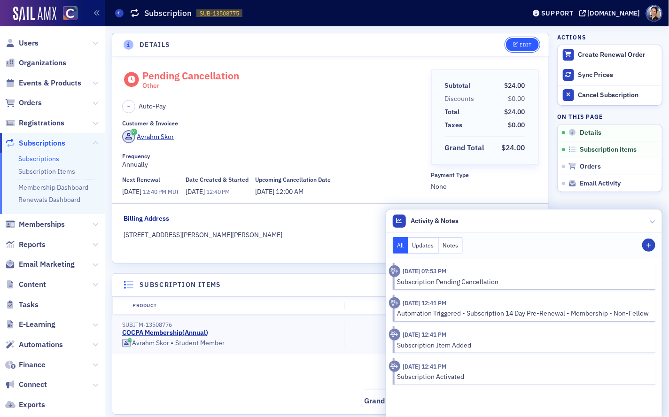
click at [526, 48] on button "Edit" at bounding box center [522, 44] width 32 height 13
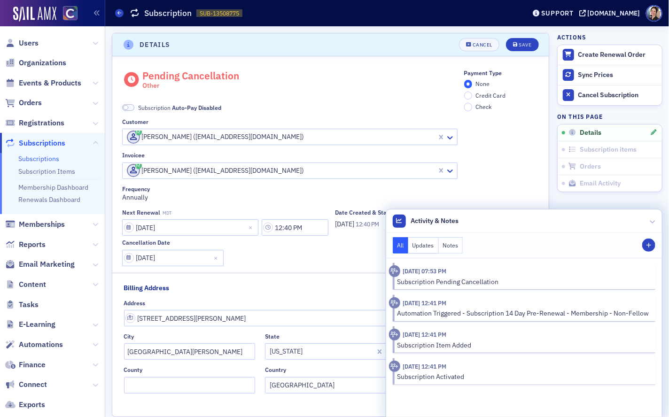
scroll to position [2, 0]
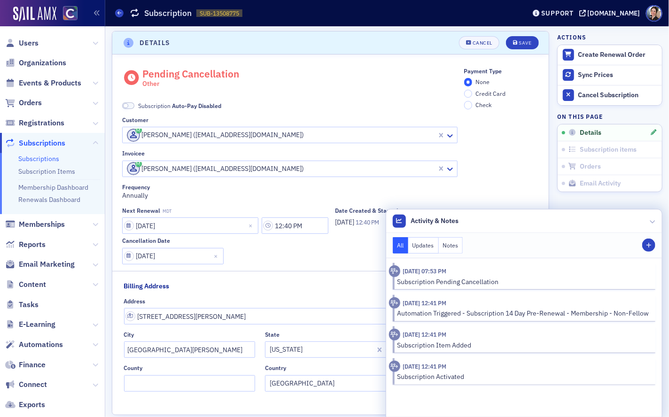
click at [308, 92] on div "Subscription Auto-Pay Disabled" at bounding box center [290, 99] width 336 height 22
click at [650, 221] on icon at bounding box center [653, 222] width 6 height 6
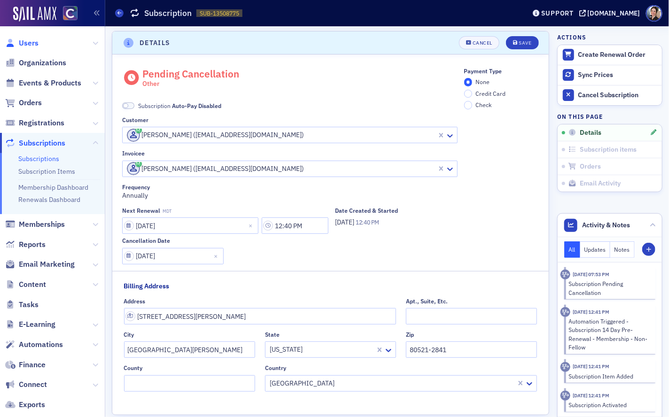
click at [29, 44] on span "Users" at bounding box center [29, 43] width 20 height 10
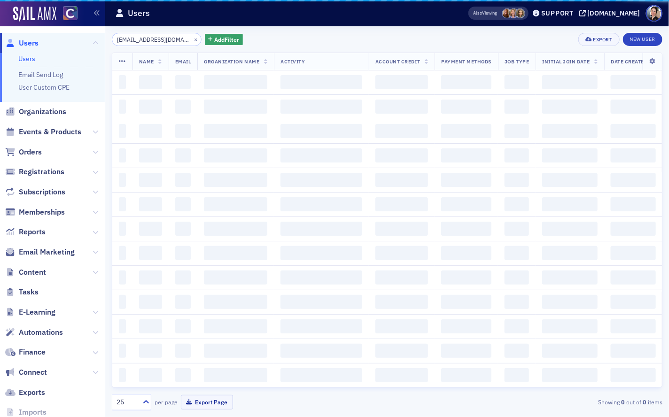
drag, startPoint x: 29, startPoint y: 44, endPoint x: 46, endPoint y: 40, distance: 16.9
click at [29, 44] on span "Users" at bounding box center [29, 43] width 20 height 10
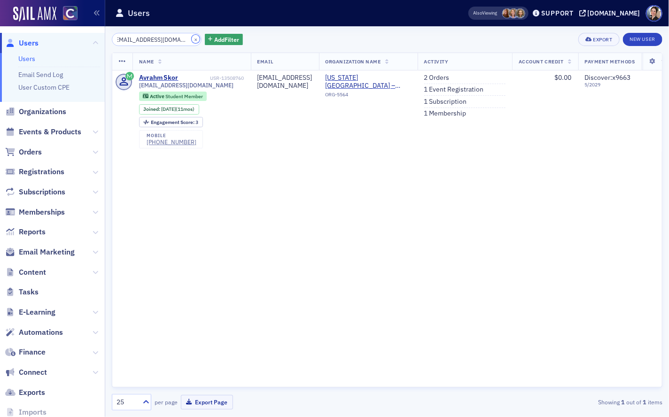
click at [192, 40] on button "×" at bounding box center [196, 39] width 8 height 8
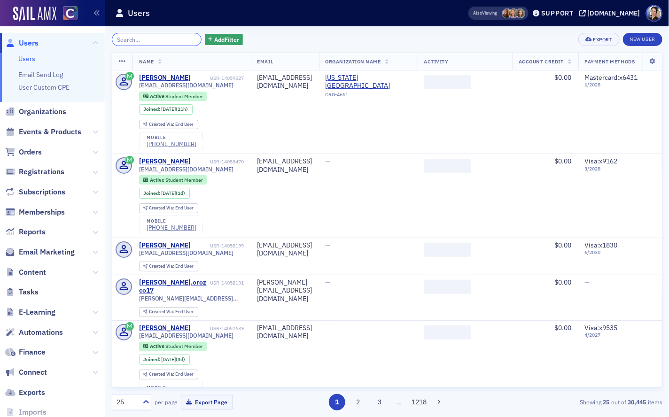
paste input "Victoria Mordan"
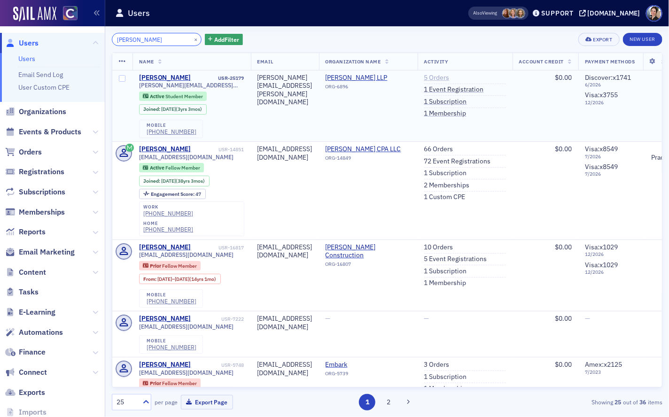
type input "Victoria Mordan"
click at [450, 75] on link "5 Orders" at bounding box center [436, 78] width 25 height 8
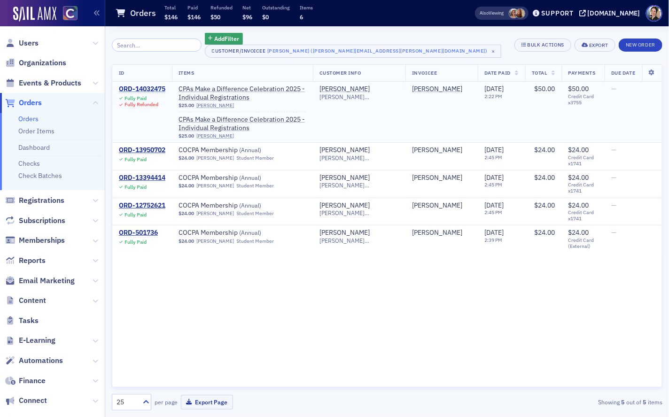
click at [148, 88] on div "ORD-14032475" at bounding box center [142, 89] width 47 height 8
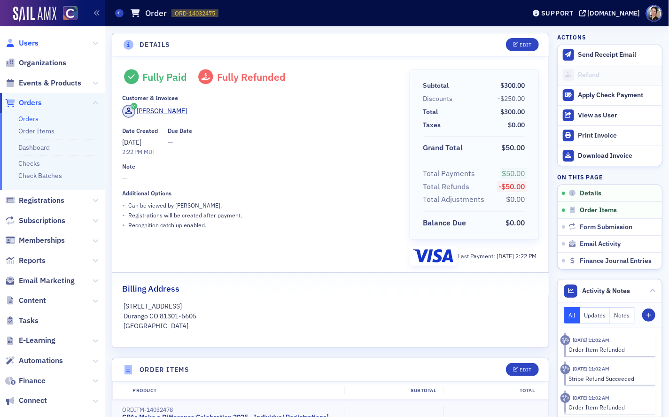
drag, startPoint x: 31, startPoint y: 42, endPoint x: 22, endPoint y: 41, distance: 9.0
click at [31, 42] on span "Users" at bounding box center [29, 43] width 20 height 10
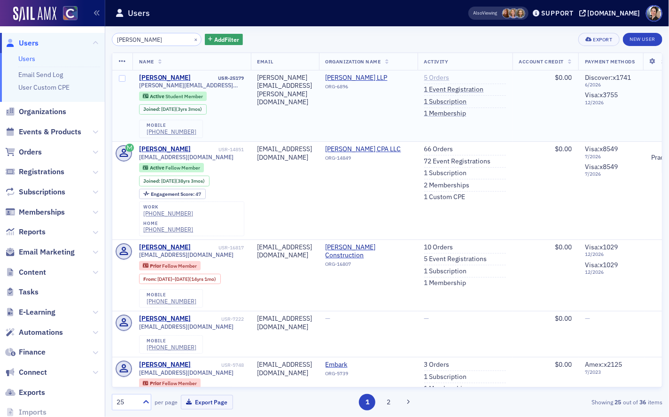
click at [450, 78] on link "5 Orders" at bounding box center [436, 78] width 25 height 8
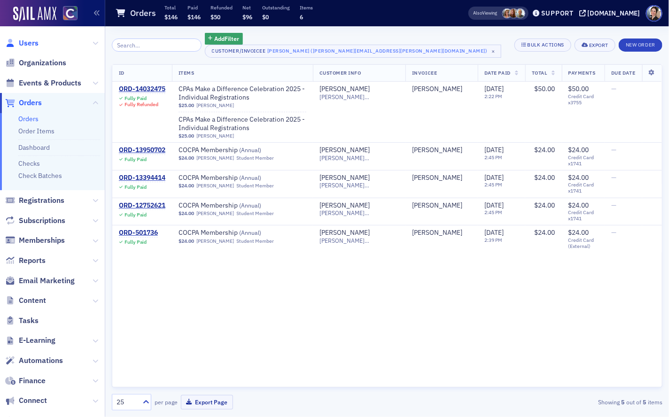
click at [29, 42] on span "Users" at bounding box center [29, 43] width 20 height 10
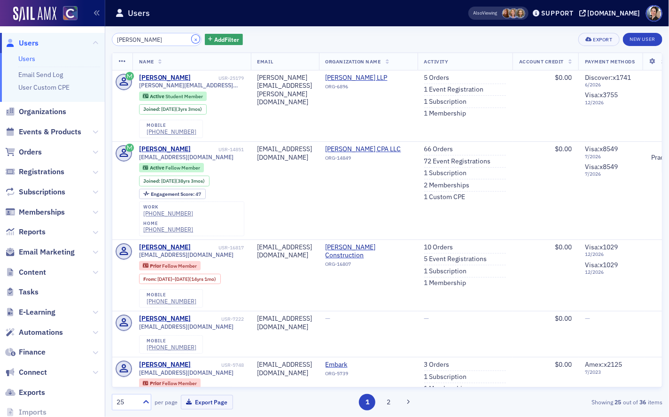
click at [192, 39] on button "×" at bounding box center [196, 39] width 8 height 8
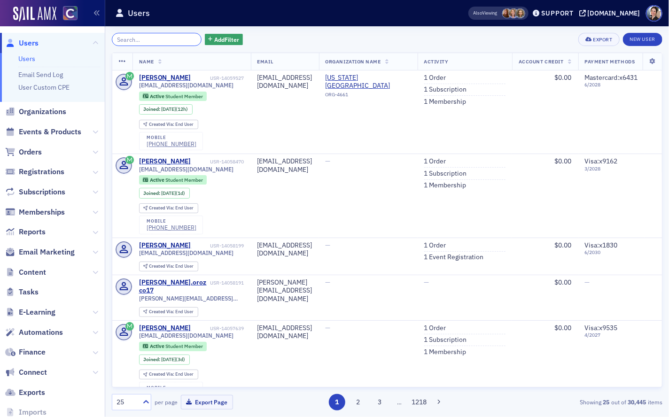
paste input "Donald McNurlin"
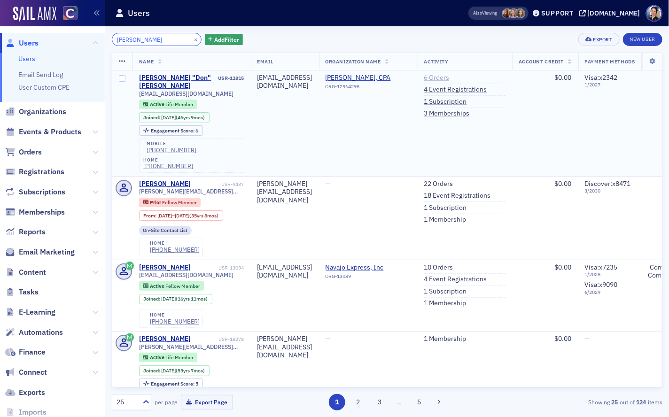
type input "Donald McNurlin"
click at [450, 77] on link "6 Orders" at bounding box center [436, 78] width 25 height 8
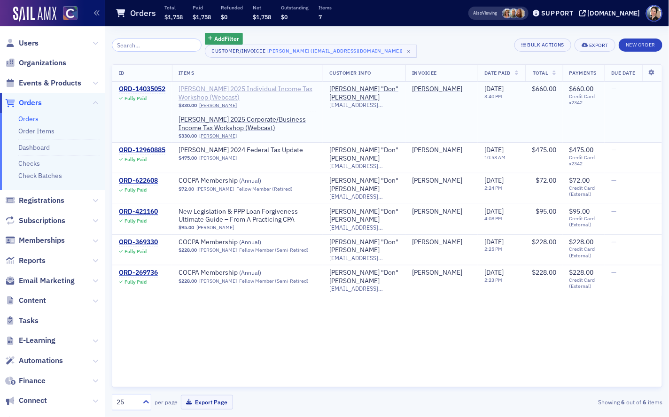
click at [202, 88] on span "Don Farmer’s 2025 Individual Income Tax Workshop (Webcast)" at bounding box center [248, 93] width 138 height 16
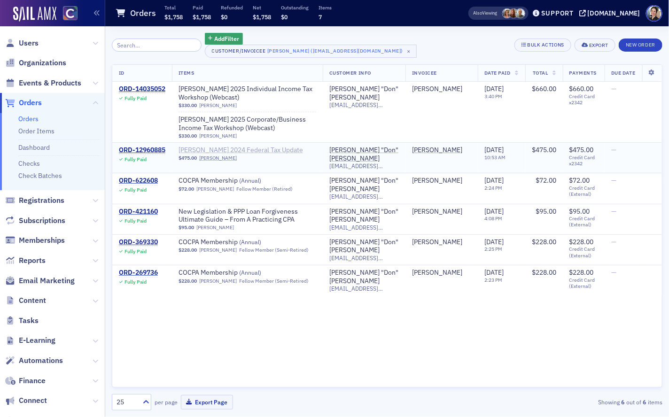
click at [214, 149] on span "[PERSON_NAME] 2024 Federal Tax Update" at bounding box center [241, 150] width 125 height 8
click at [142, 150] on div "ORD-12960885" at bounding box center [142, 150] width 47 height 8
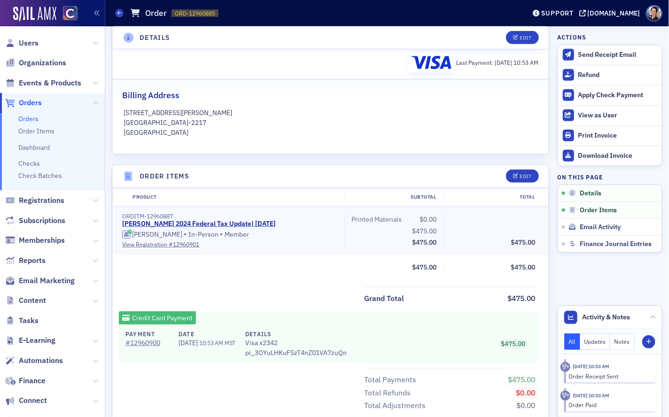
scroll to position [212, 0]
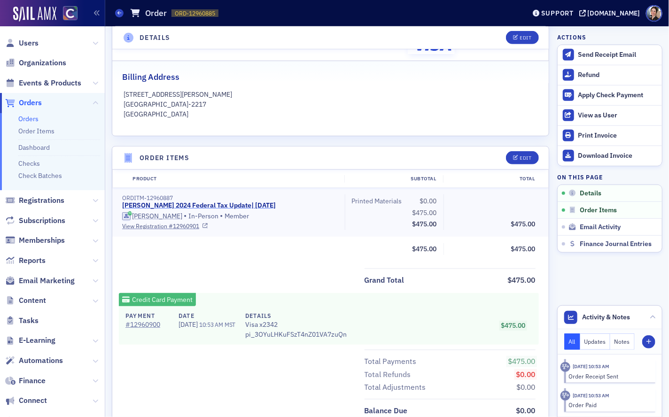
click at [208, 205] on link "Don Farmer 2024 Federal Tax Update | 1/17/2024" at bounding box center [199, 206] width 154 height 8
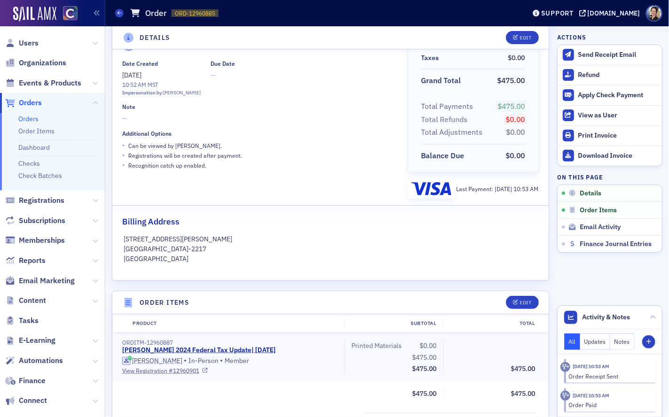
scroll to position [0, 0]
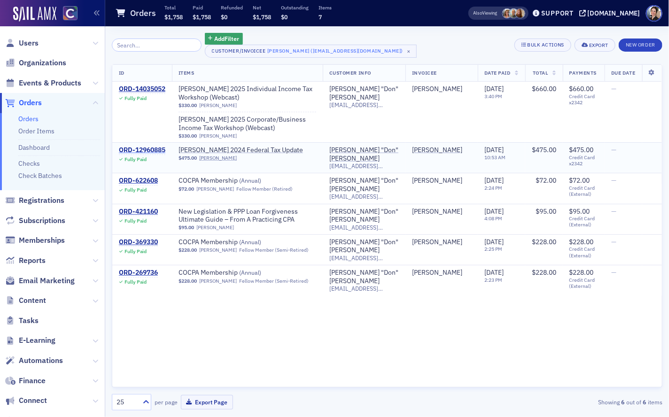
click at [147, 149] on div "ORD-12960885" at bounding box center [142, 150] width 47 height 8
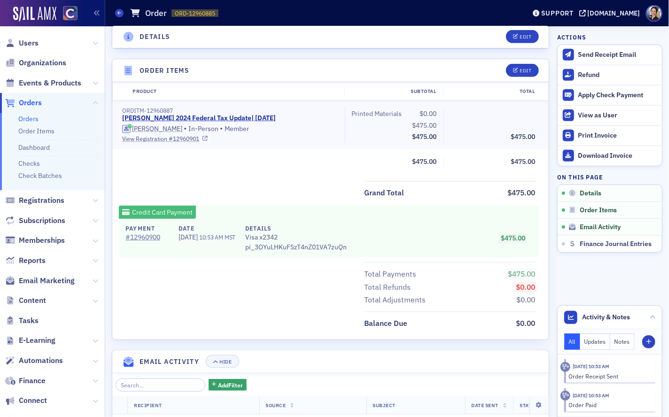
scroll to position [310, 0]
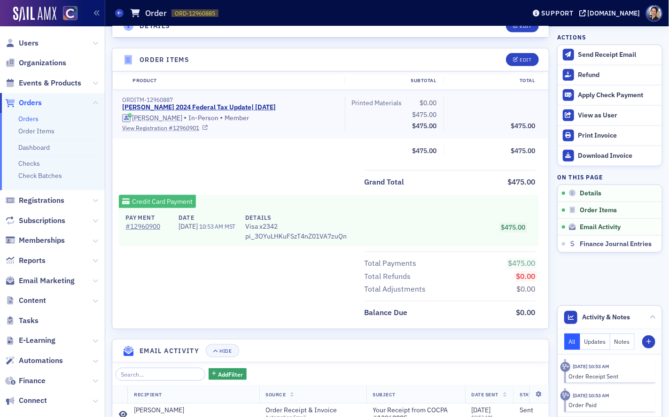
click at [180, 127] on link "View Registration # 12960901" at bounding box center [230, 128] width 216 height 8
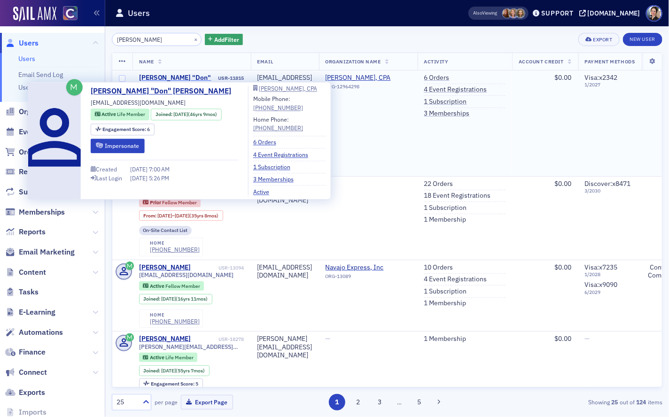
click at [170, 75] on div "Donald "Don" McNurlin" at bounding box center [178, 82] width 78 height 16
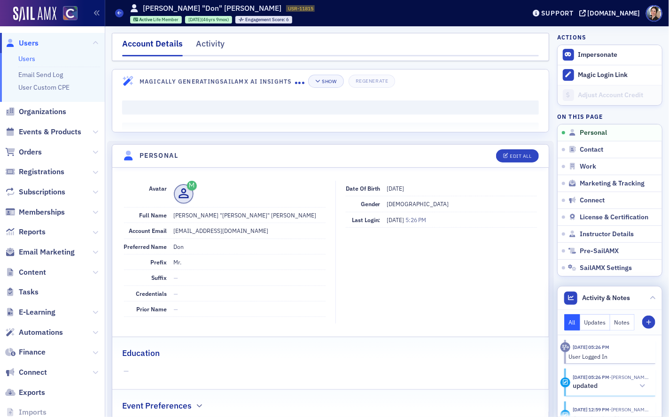
click at [622, 320] on button "Notes" at bounding box center [623, 322] width 24 height 16
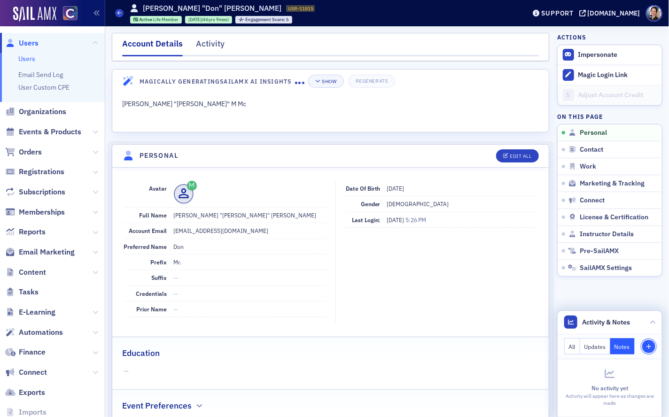
click at [650, 345] on icon "button" at bounding box center [649, 348] width 6 height 6
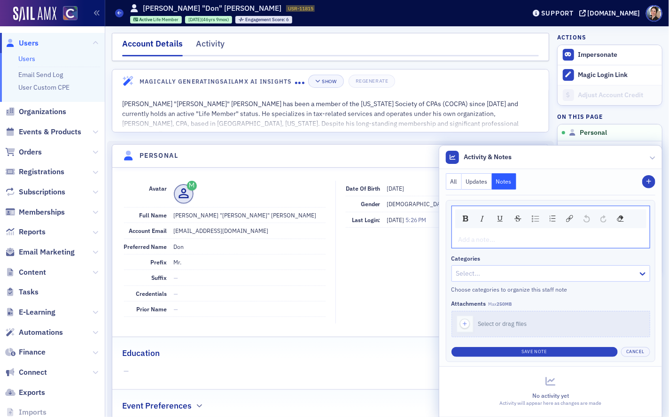
click at [495, 274] on div at bounding box center [547, 274] width 182 height 12
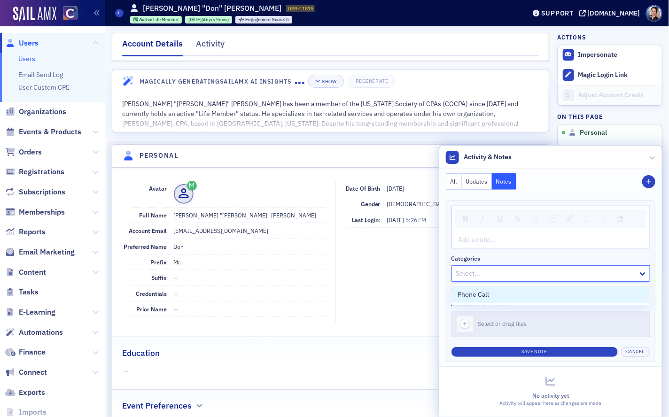
click at [478, 236] on div "rdw-editor" at bounding box center [551, 240] width 184 height 10
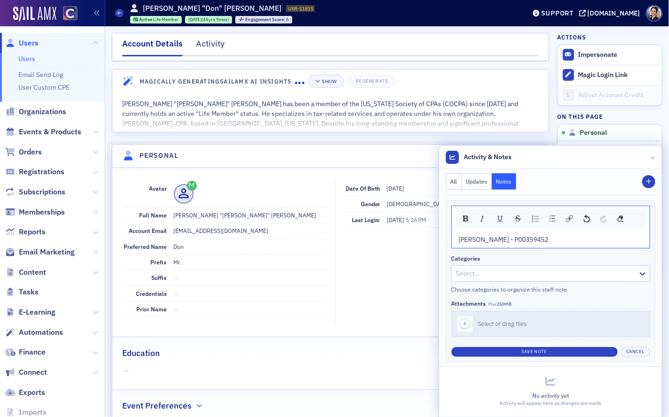
click at [514, 239] on span "Donald McNurlin - P00359452" at bounding box center [504, 240] width 90 height 8
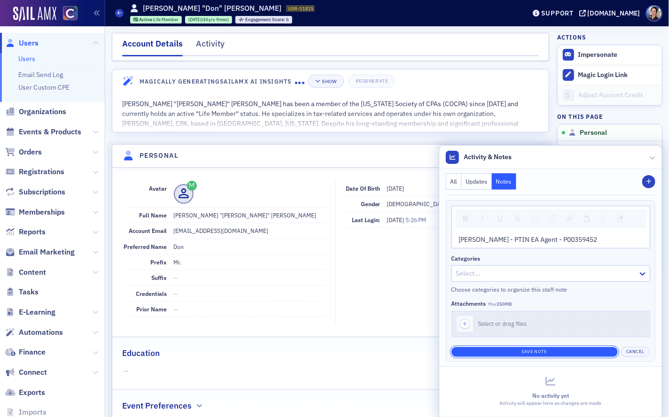
drag, startPoint x: 554, startPoint y: 351, endPoint x: 542, endPoint y: 348, distance: 13.0
click at [554, 351] on button "Save Note" at bounding box center [535, 352] width 166 height 10
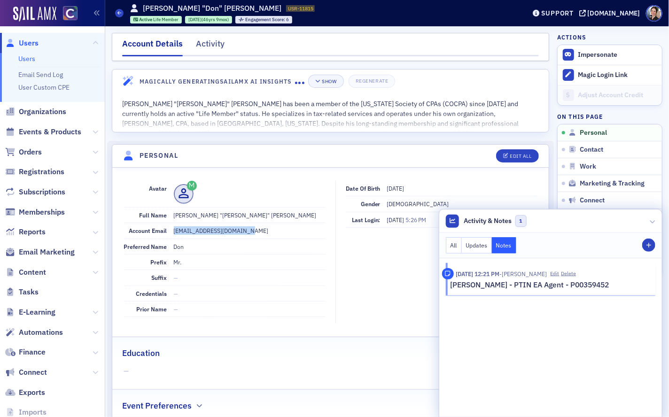
drag, startPoint x: 173, startPoint y: 231, endPoint x: 245, endPoint y: 231, distance: 71.5
click at [252, 231] on dd "donmcnurlincpa@gmail.com" at bounding box center [250, 230] width 152 height 15
copy dd "donmcnurlincpa@gmail.com"
drag, startPoint x: 29, startPoint y: 38, endPoint x: 37, endPoint y: 46, distance: 11.0
click at [29, 38] on span "Users" at bounding box center [29, 43] width 20 height 10
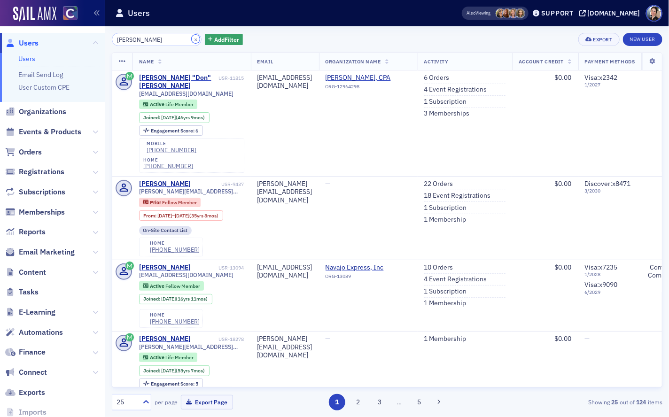
drag, startPoint x: 187, startPoint y: 39, endPoint x: 170, endPoint y: 39, distance: 16.5
click at [192, 39] on button "×" at bounding box center [196, 39] width 8 height 8
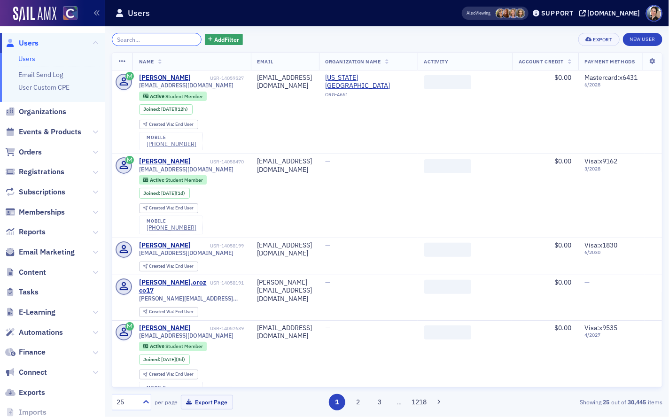
paste input "Brock Hardison"
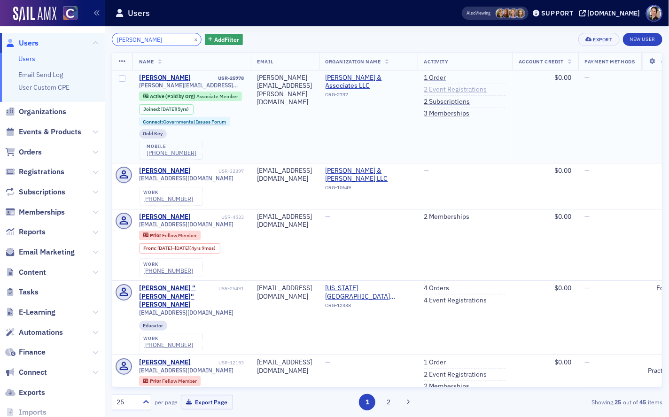
type input "Brock Hardison"
click at [487, 90] on link "2 Event Registrations" at bounding box center [455, 90] width 63 height 8
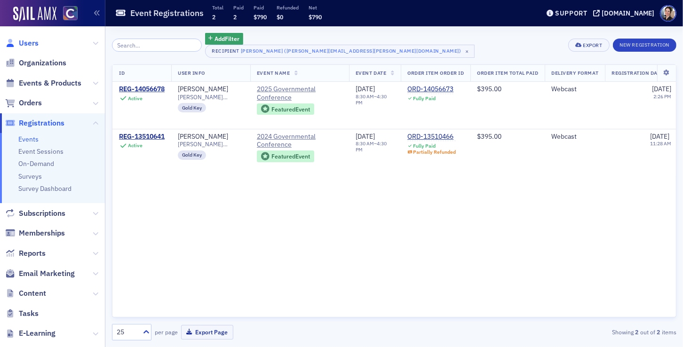
click at [36, 43] on span "Users" at bounding box center [29, 43] width 20 height 10
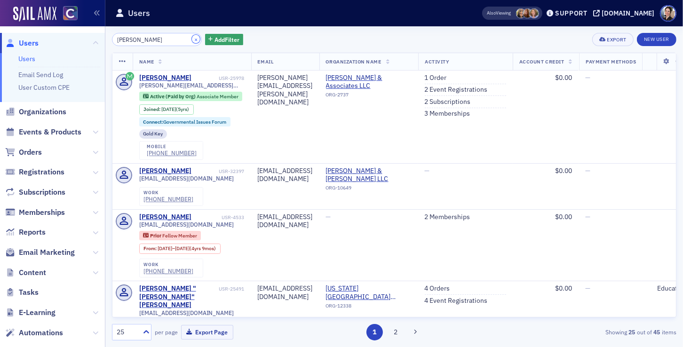
click at [192, 39] on button "×" at bounding box center [196, 39] width 8 height 8
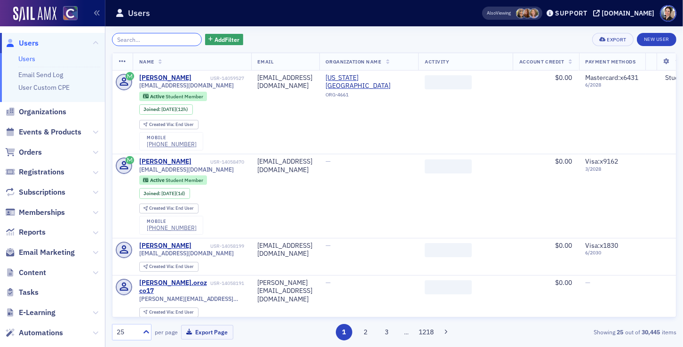
click at [170, 38] on input "search" at bounding box center [157, 39] width 90 height 13
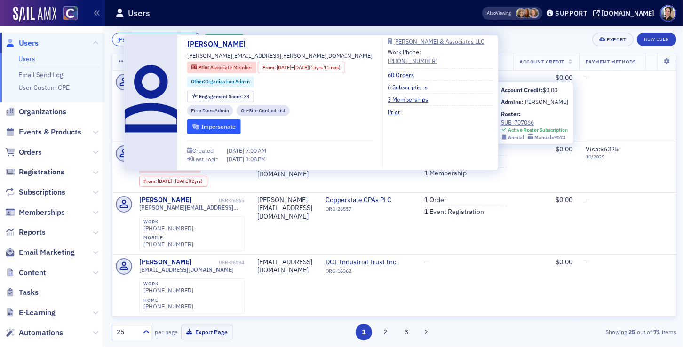
type input "tracy atlas"
click at [241, 126] on button "Impersonate" at bounding box center [214, 126] width 54 height 15
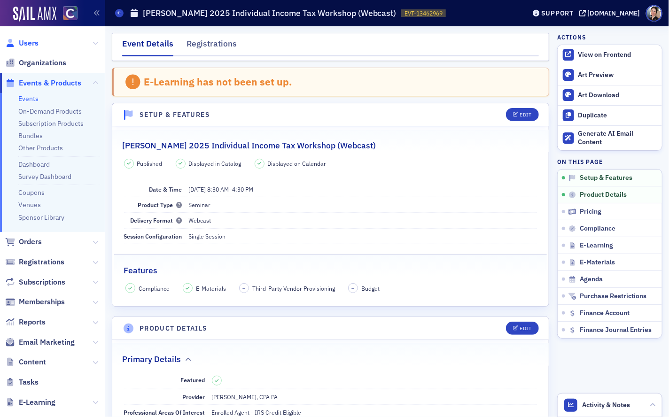
click at [29, 42] on span "Users" at bounding box center [29, 43] width 20 height 10
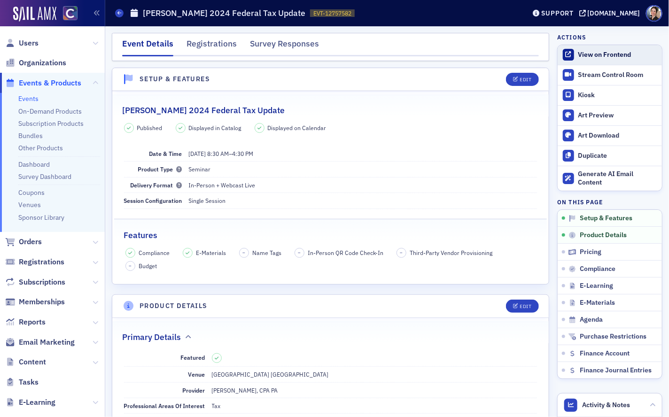
click at [605, 53] on div "View on Frontend" at bounding box center [618, 55] width 79 height 8
